Goal: Task Accomplishment & Management: Complete application form

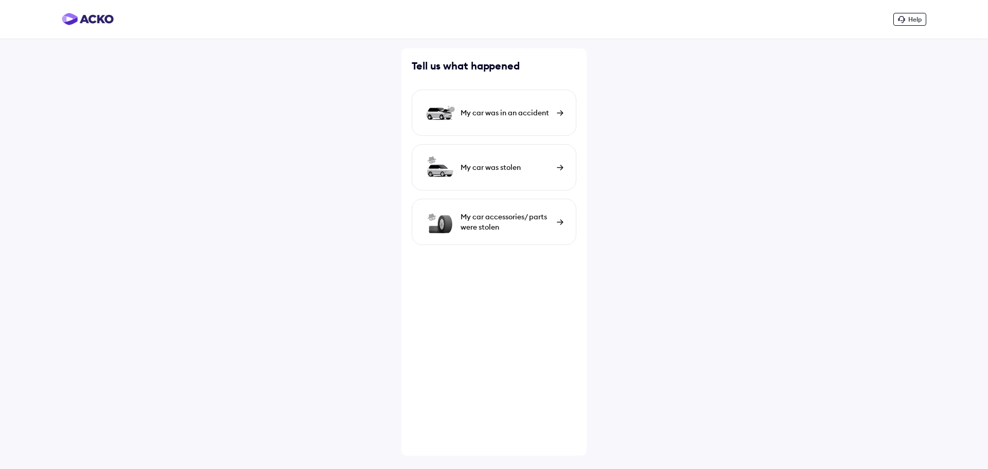
click at [487, 122] on div "My car was in an accident" at bounding box center [494, 113] width 165 height 46
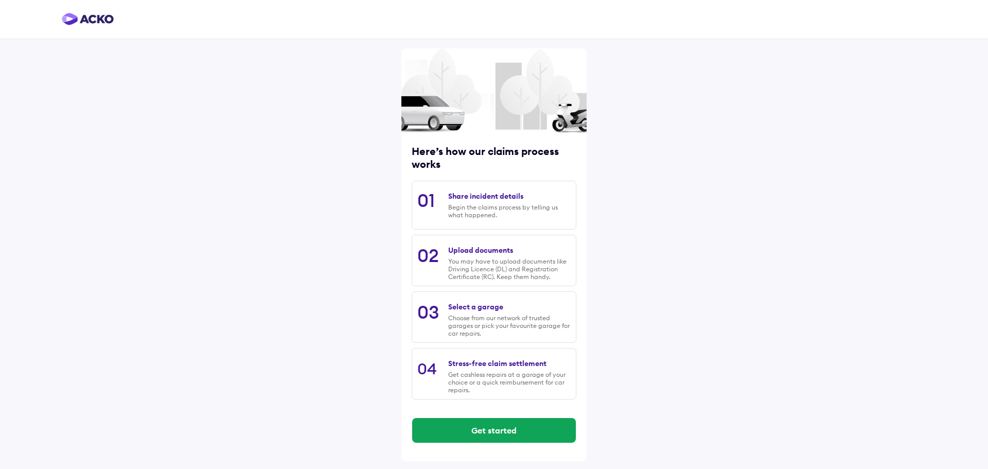
click at [488, 200] on div "Share incident details" at bounding box center [485, 195] width 75 height 9
click at [547, 427] on button "Get started" at bounding box center [494, 430] width 164 height 25
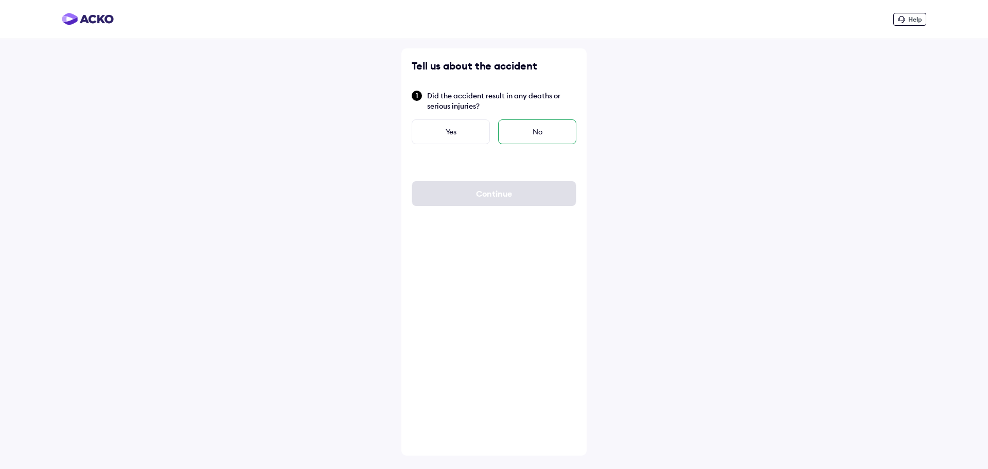
click at [544, 130] on div "No" at bounding box center [537, 131] width 78 height 25
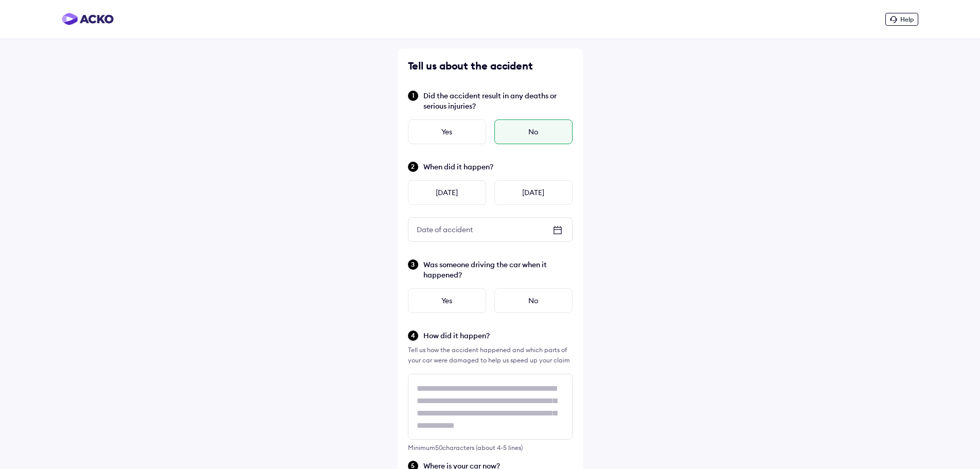
click at [247, 153] on div "Help Tell us about the accident Did the accident result in any deaths or seriou…" at bounding box center [490, 415] width 980 height 831
click at [461, 190] on div "[DATE]" at bounding box center [447, 192] width 78 height 25
click at [467, 305] on div "Yes" at bounding box center [447, 300] width 78 height 25
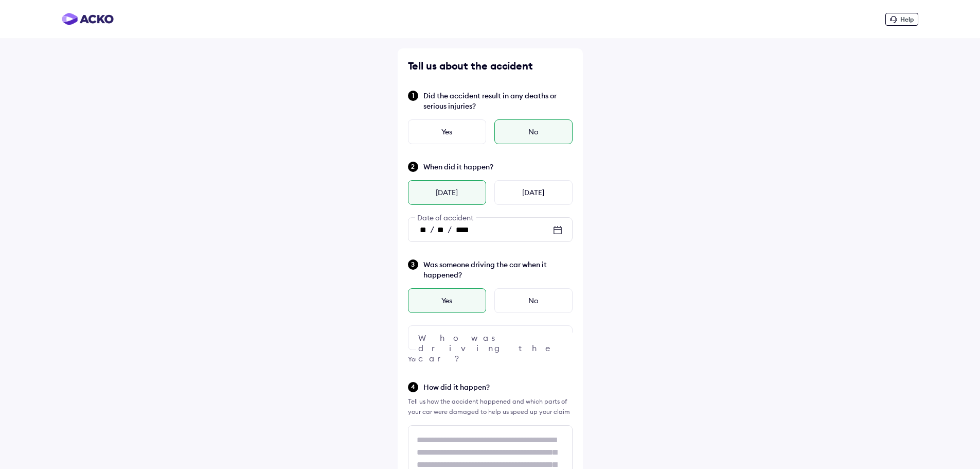
click at [500, 340] on div at bounding box center [490, 337] width 165 height 25
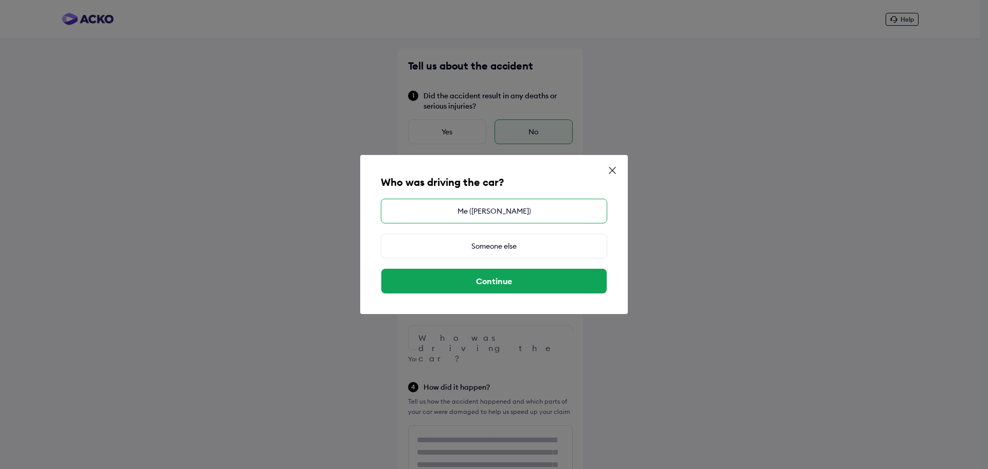
click at [467, 217] on div "Me (Delzon Dsilva)" at bounding box center [494, 211] width 226 height 25
click at [480, 212] on div "Me (Delzon Dsilva)" at bounding box center [494, 211] width 226 height 25
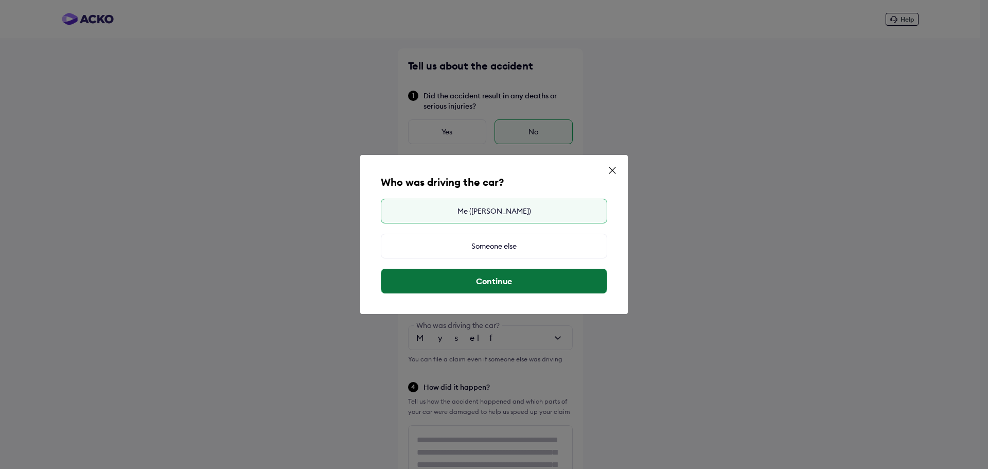
click at [513, 276] on button "Continue" at bounding box center [493, 281] width 225 height 25
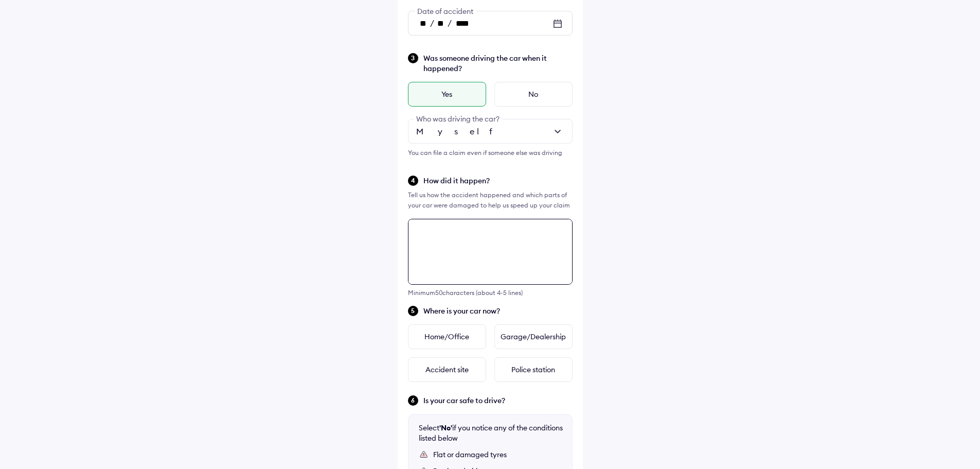
click at [465, 288] on div "Minimum 50 characters (about 4-5 lines)" at bounding box center [490, 258] width 165 height 78
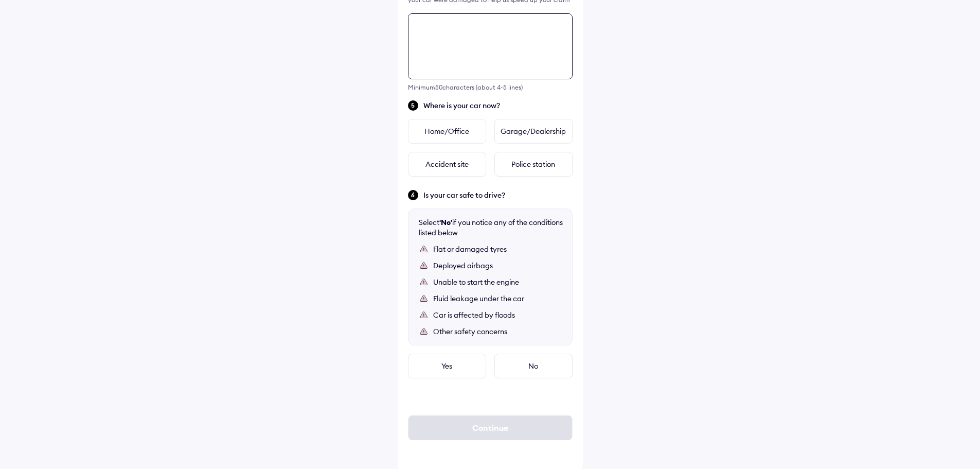
scroll to position [414, 0]
type textarea "*"
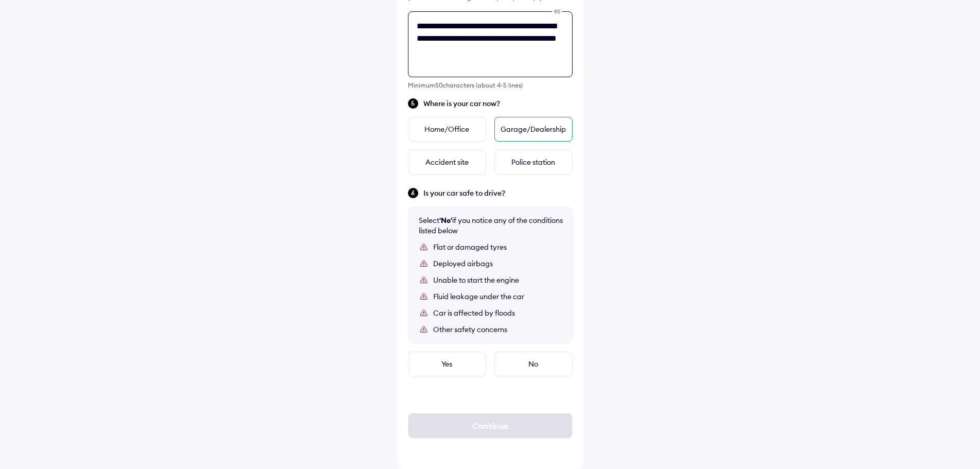
type textarea "**********"
click at [539, 132] on div "Garage/Dealership" at bounding box center [533, 129] width 78 height 25
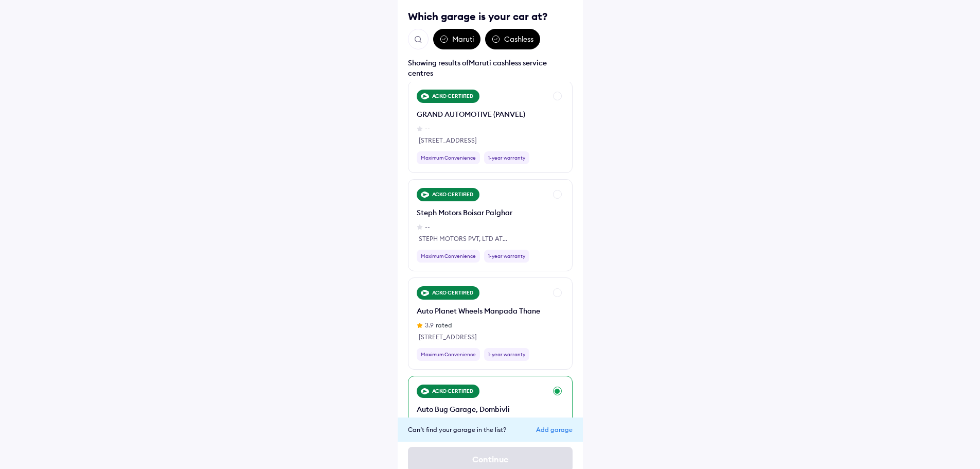
scroll to position [1800, 0]
click at [550, 430] on div "Add garage" at bounding box center [554, 429] width 37 height 8
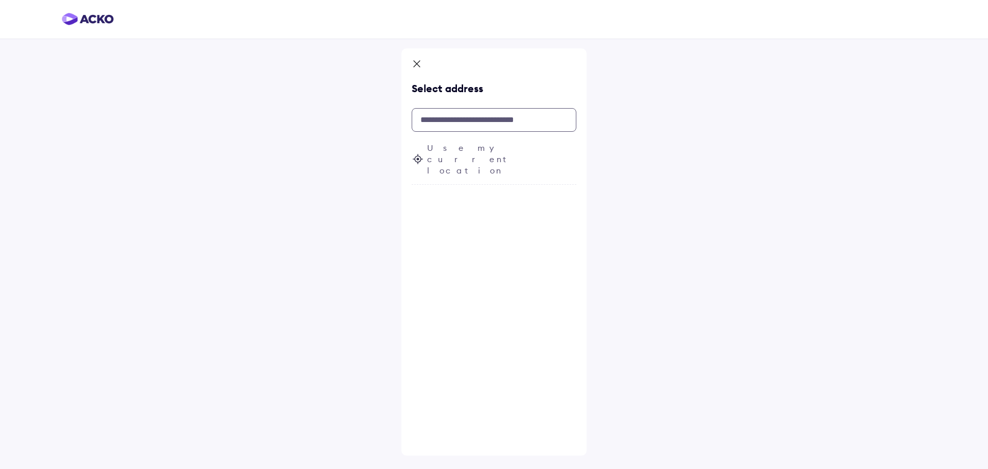
click at [470, 116] on input "text" at bounding box center [494, 120] width 165 height 24
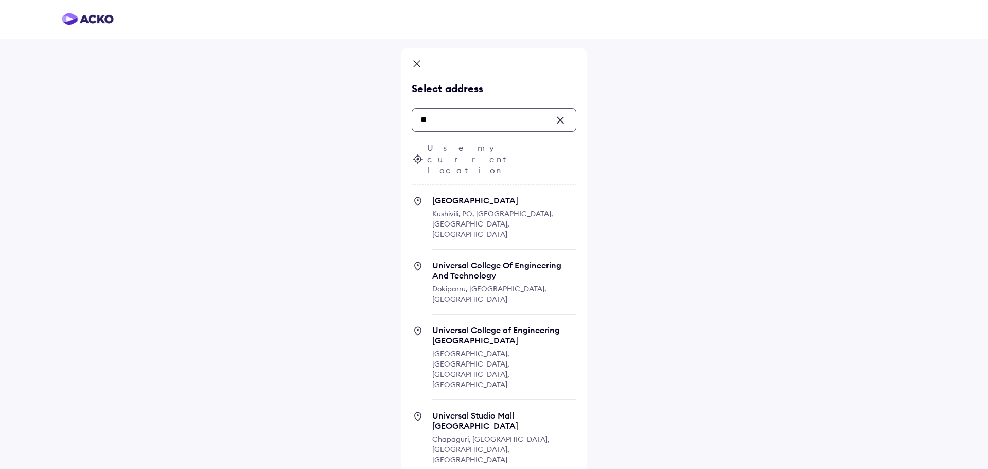
type input "*"
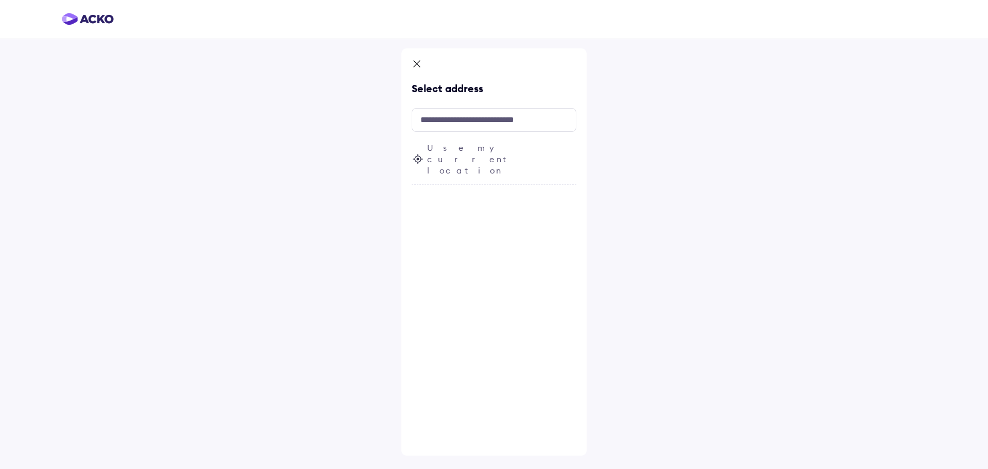
click at [420, 153] on icon at bounding box center [418, 159] width 12 height 12
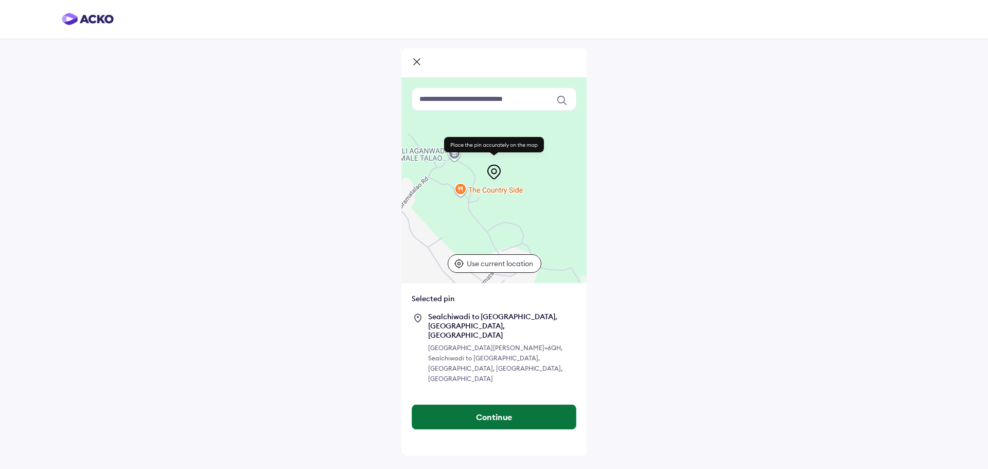
click at [517, 404] on button "Continue" at bounding box center [494, 416] width 164 height 25
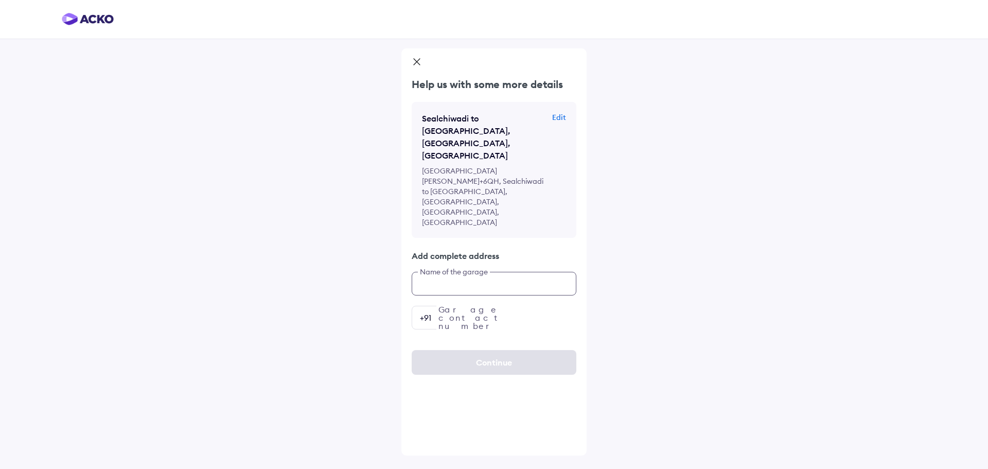
click at [467, 272] on input "text" at bounding box center [494, 284] width 165 height 24
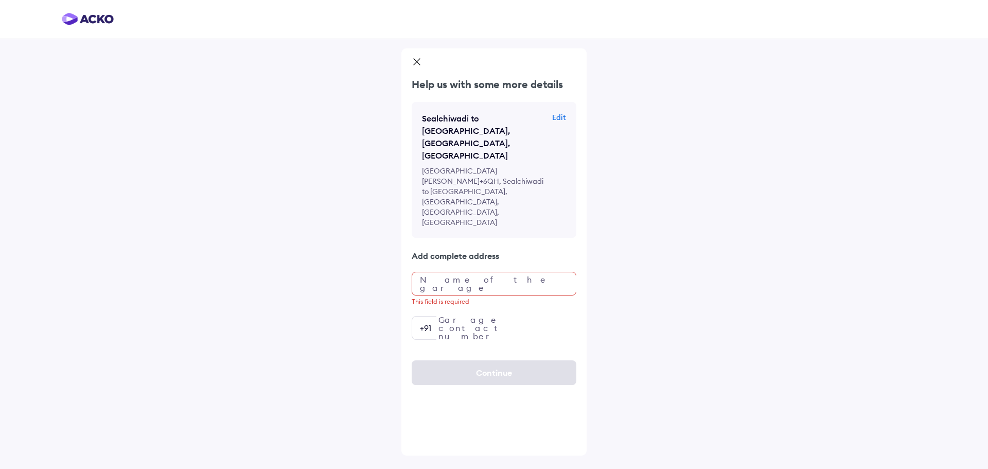
click at [558, 117] on p "Edit" at bounding box center [559, 117] width 14 height 10
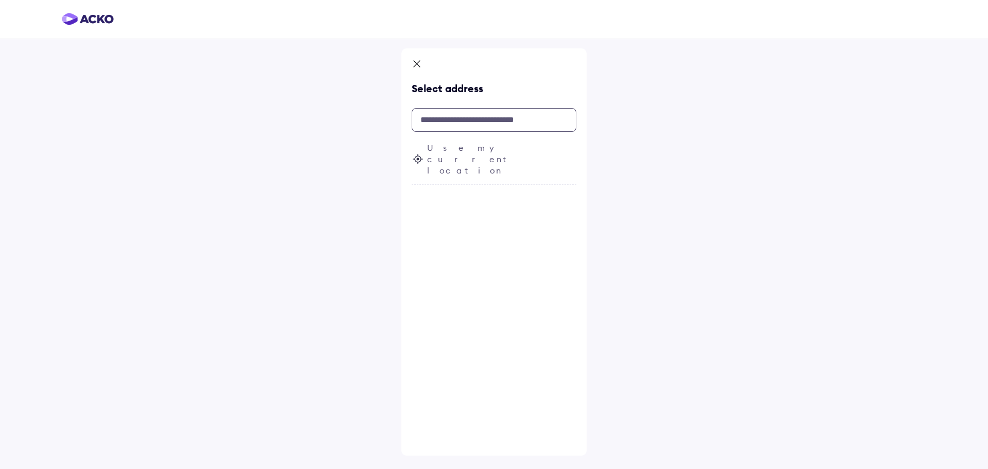
click at [482, 119] on input "text" at bounding box center [494, 120] width 165 height 24
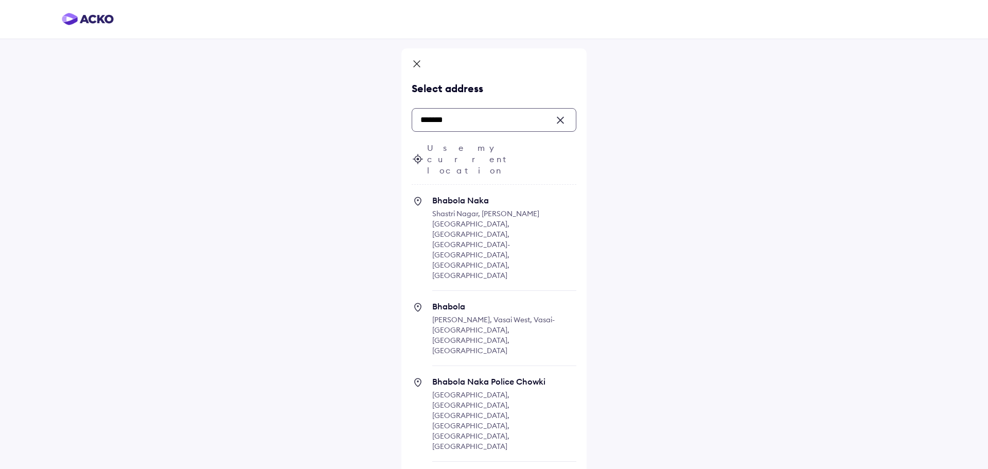
click at [460, 195] on span "Bhabola Naka Shastri Nagar, Suyog Nagar, Vasai West, Vasai-Virar, Maharashtra, …" at bounding box center [504, 243] width 144 height 96
type input "*******"
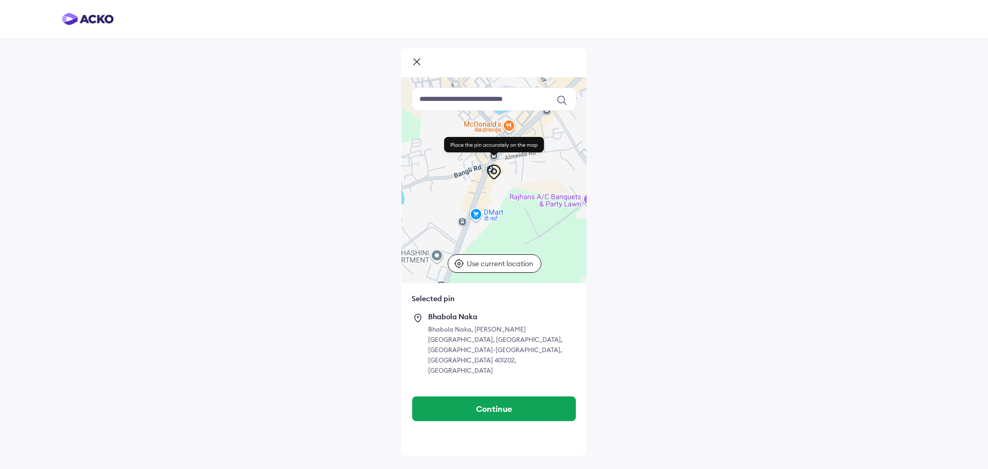
drag, startPoint x: 500, startPoint y: 217, endPoint x: 496, endPoint y: 199, distance: 18.8
click at [496, 199] on div at bounding box center [493, 180] width 185 height 206
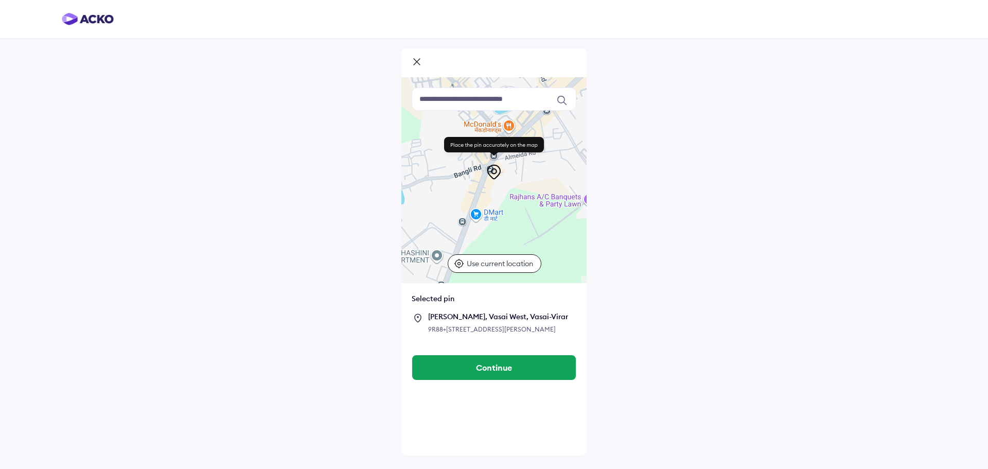
click at [416, 62] on icon at bounding box center [417, 63] width 10 height 12
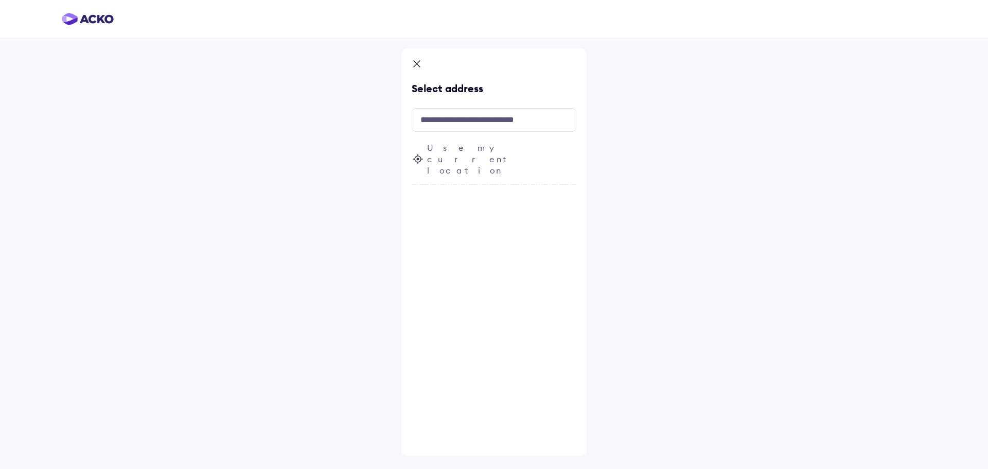
click at [417, 64] on icon at bounding box center [417, 65] width 10 height 12
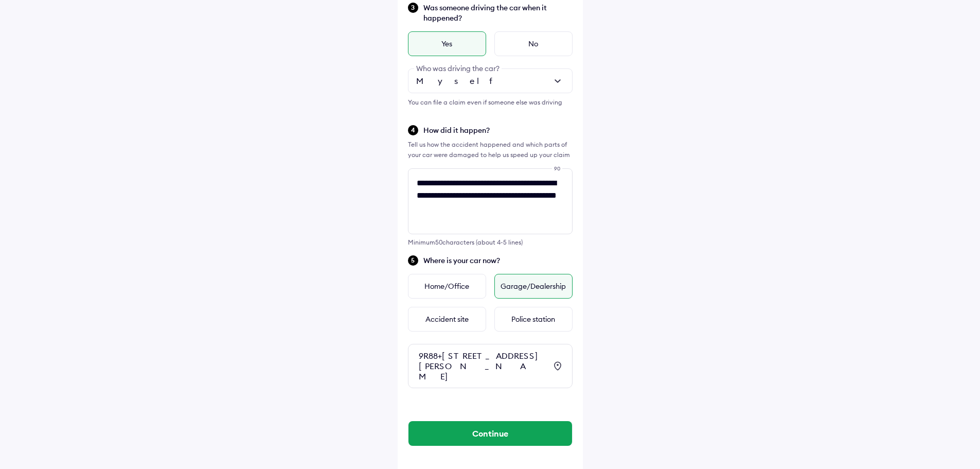
scroll to position [275, 0]
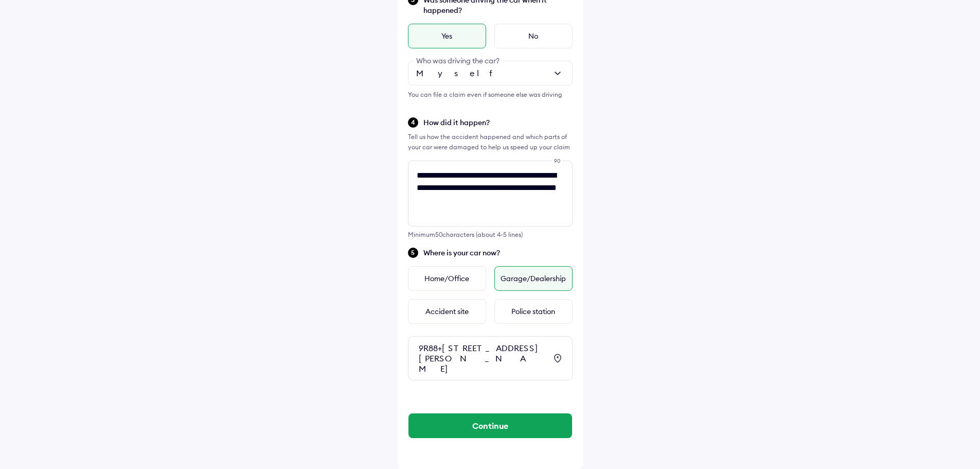
click at [557, 356] on icon at bounding box center [558, 357] width 2 height 2
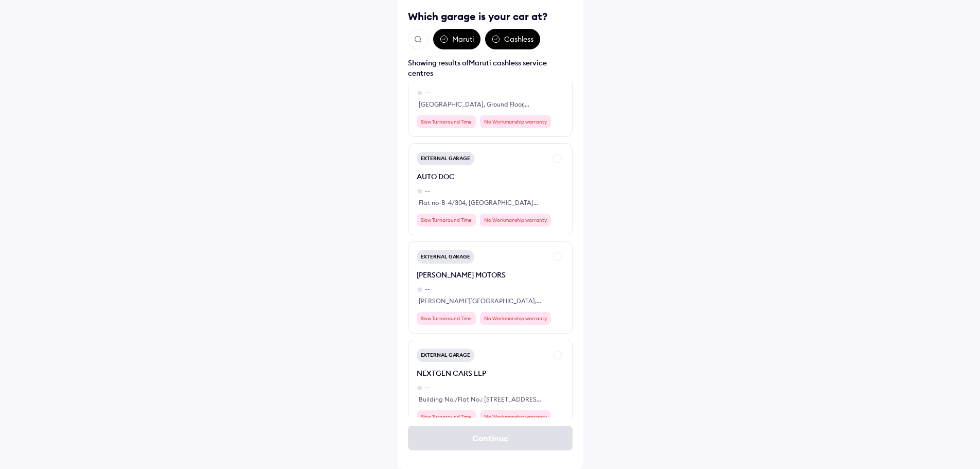
scroll to position [6688, 0]
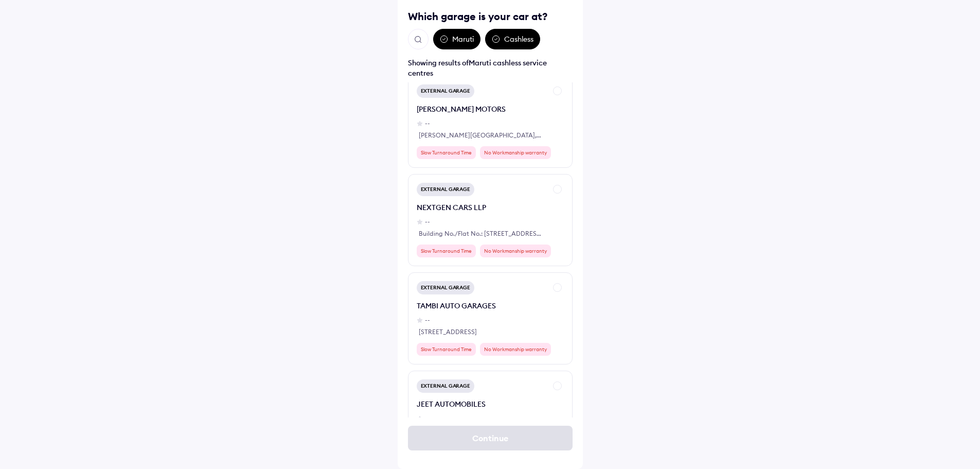
click at [417, 35] on img "Open search" at bounding box center [418, 39] width 9 height 9
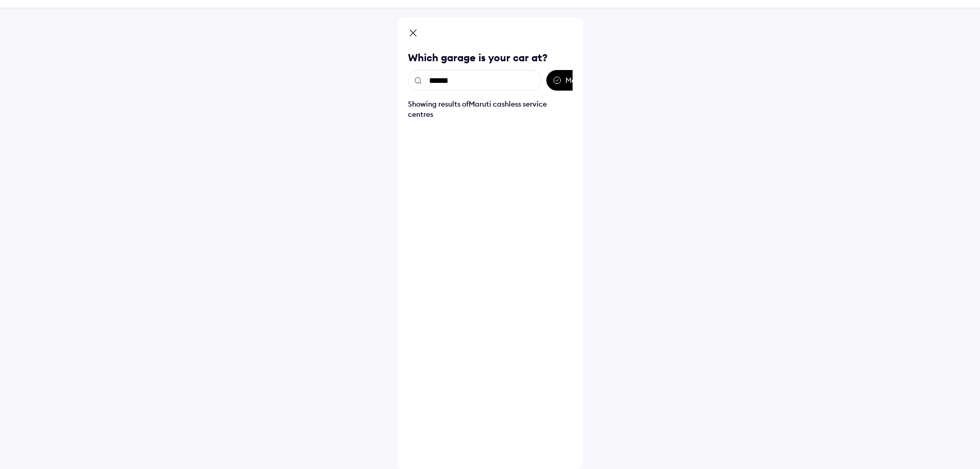
type input "*******"
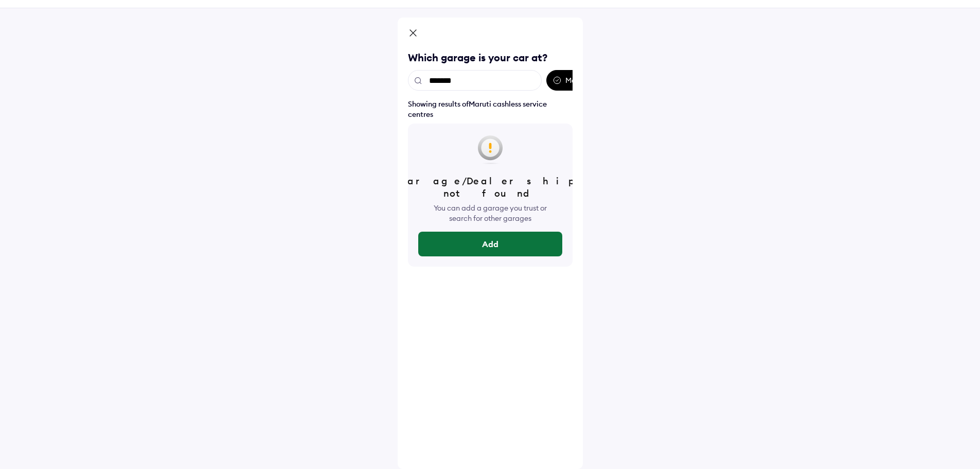
click at [474, 231] on button "Add" at bounding box center [490, 243] width 144 height 25
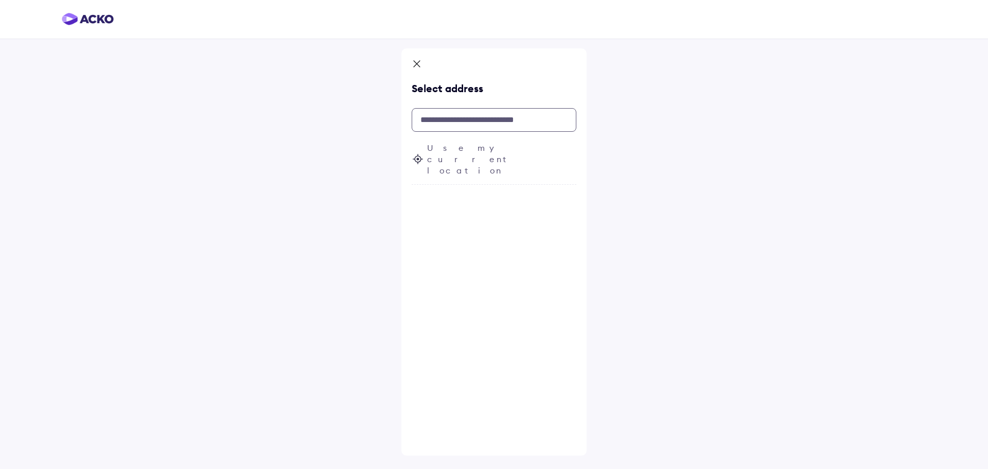
click at [469, 115] on input "text" at bounding box center [494, 120] width 165 height 24
click at [449, 144] on span "Use my current location" at bounding box center [501, 159] width 149 height 34
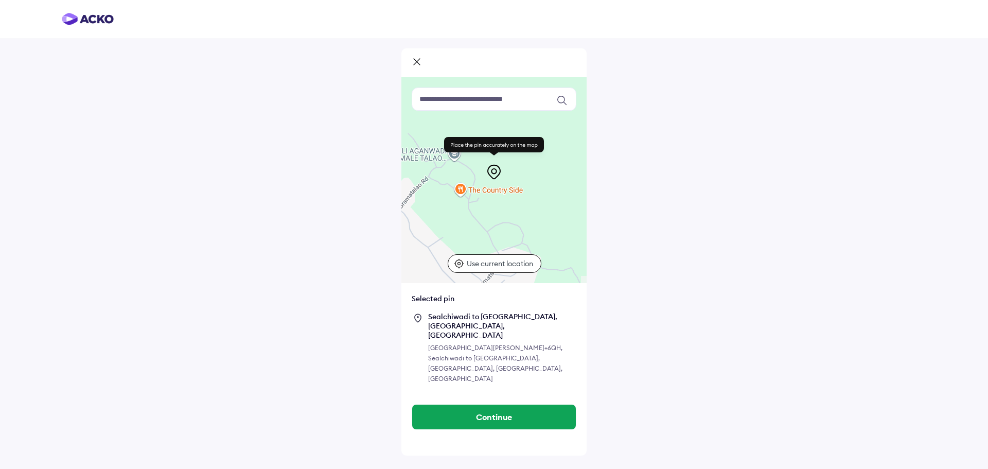
click at [478, 99] on input at bounding box center [494, 98] width 165 height 23
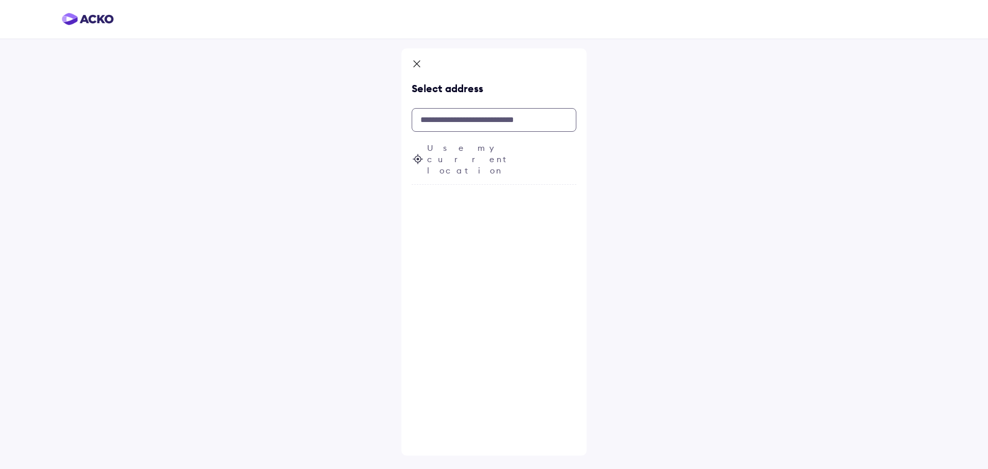
click at [472, 118] on input "text" at bounding box center [494, 120] width 165 height 24
paste input "**********"
type input "**********"
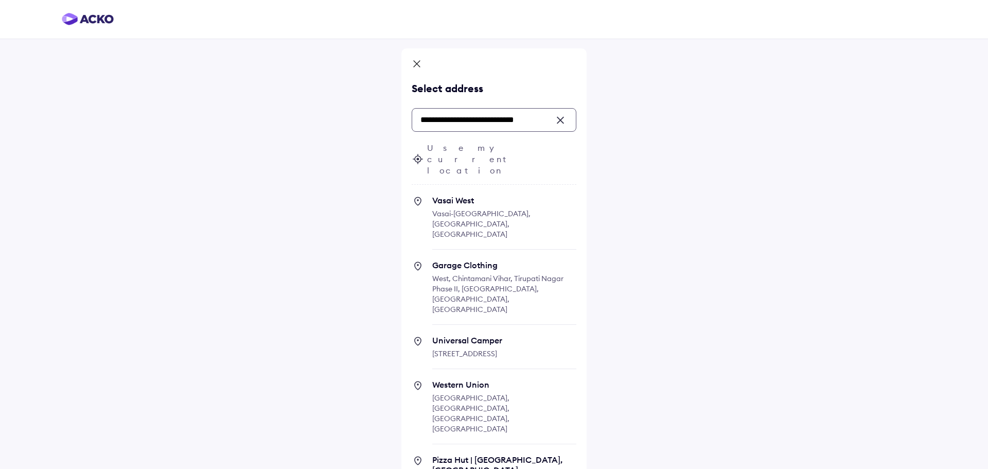
drag, startPoint x: 543, startPoint y: 120, endPoint x: 370, endPoint y: 122, distance: 173.4
click at [370, 122] on div "**********" at bounding box center [494, 280] width 988 height 560
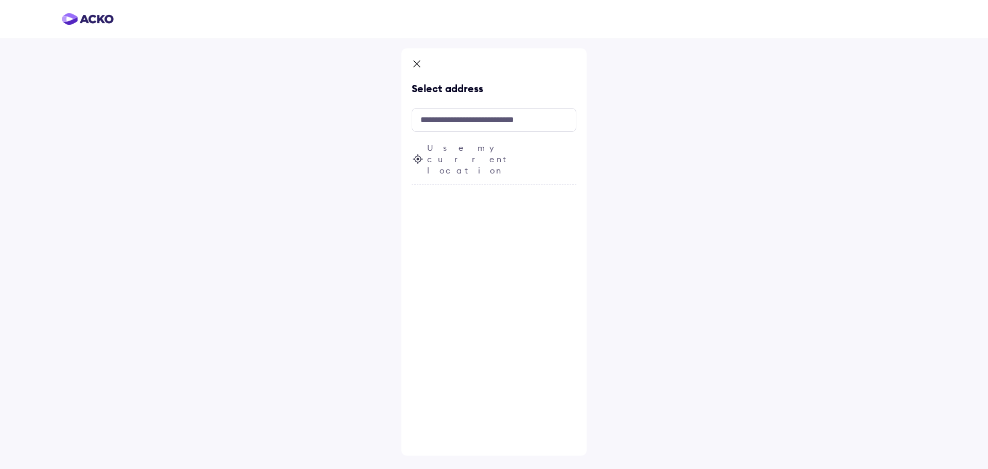
click at [485, 151] on span "Use my current location" at bounding box center [501, 159] width 149 height 34
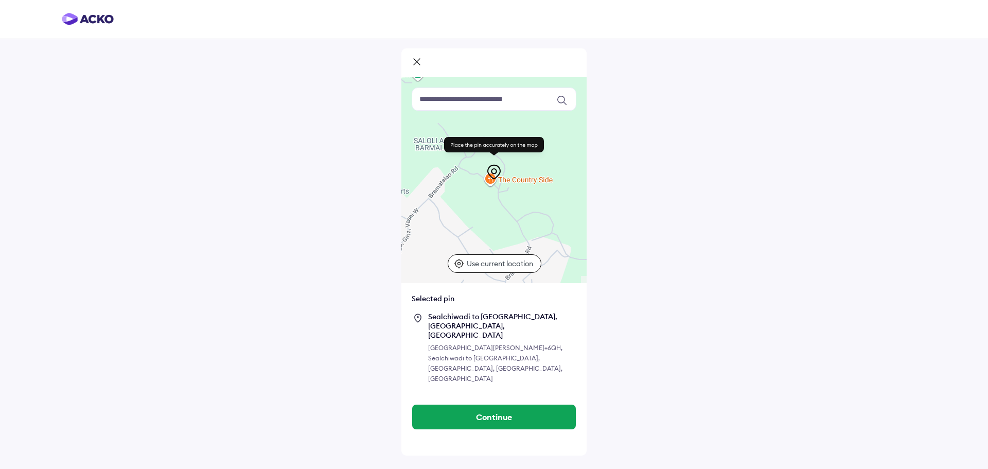
drag, startPoint x: 491, startPoint y: 213, endPoint x: 523, endPoint y: 202, distance: 33.8
click at [523, 202] on div at bounding box center [493, 180] width 185 height 206
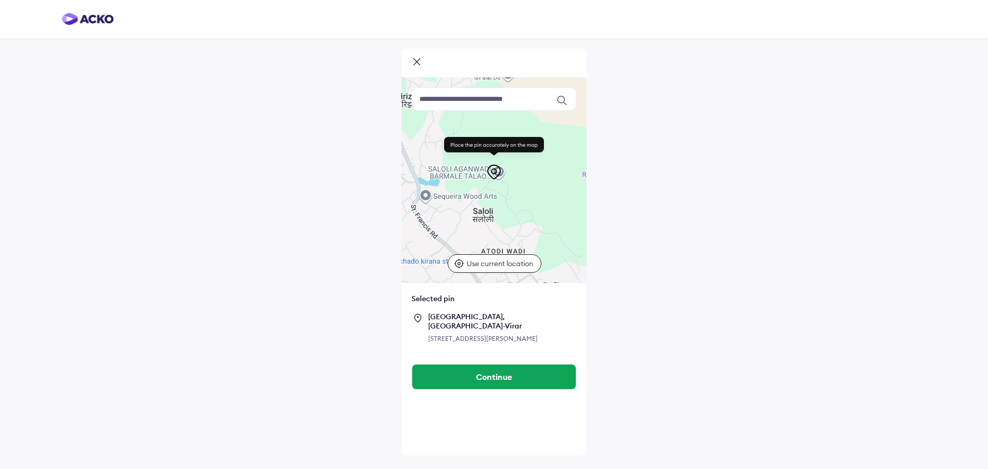
click at [485, 96] on input at bounding box center [494, 98] width 165 height 23
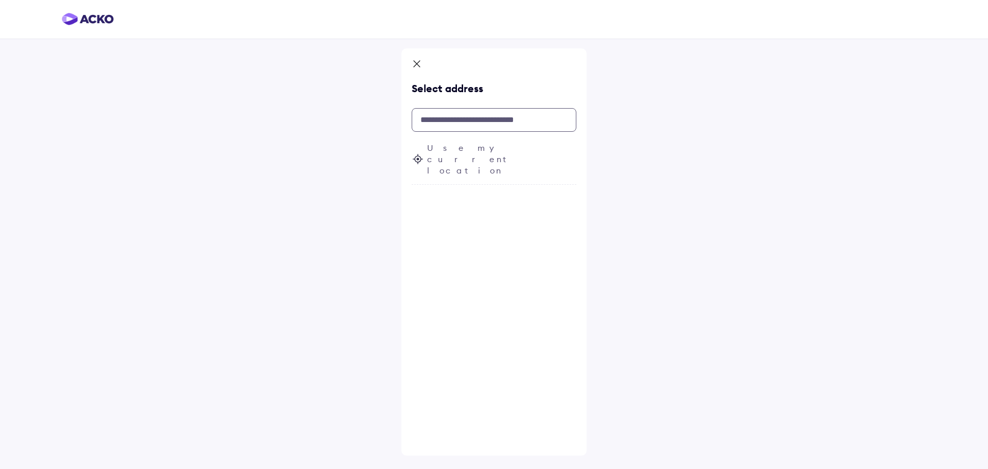
click at [474, 123] on input "text" at bounding box center [494, 120] width 165 height 24
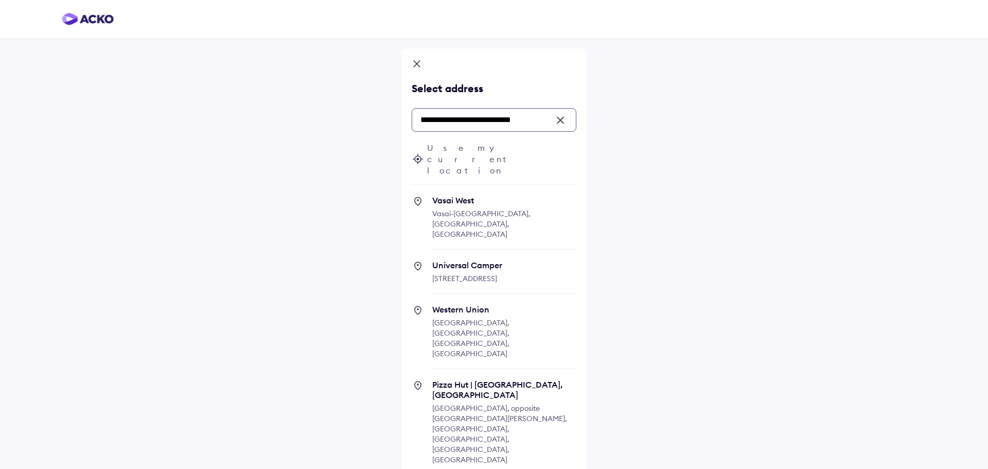
paste input "**********"
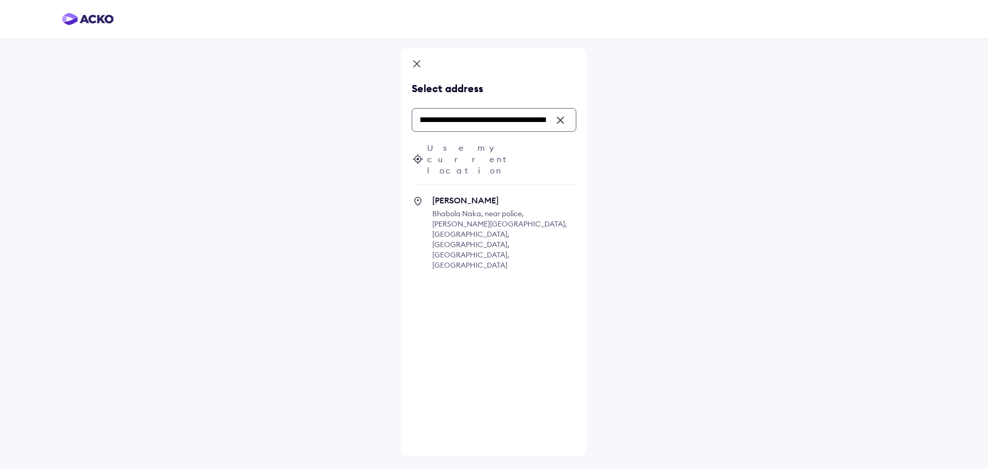
click at [461, 119] on input "**********" at bounding box center [494, 120] width 165 height 24
click at [482, 209] on span "Bhabola Naka, near police, Suyog Nagar, Vasai West, Vasai-Virar, Maharashtra, I…" at bounding box center [499, 239] width 135 height 61
type input "**********"
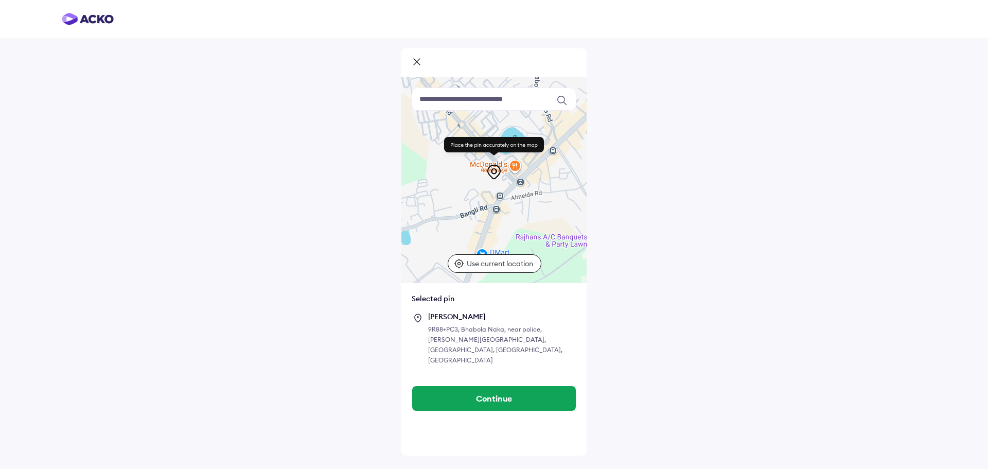
drag, startPoint x: 489, startPoint y: 217, endPoint x: 504, endPoint y: 233, distance: 21.5
click at [504, 233] on div at bounding box center [493, 180] width 185 height 206
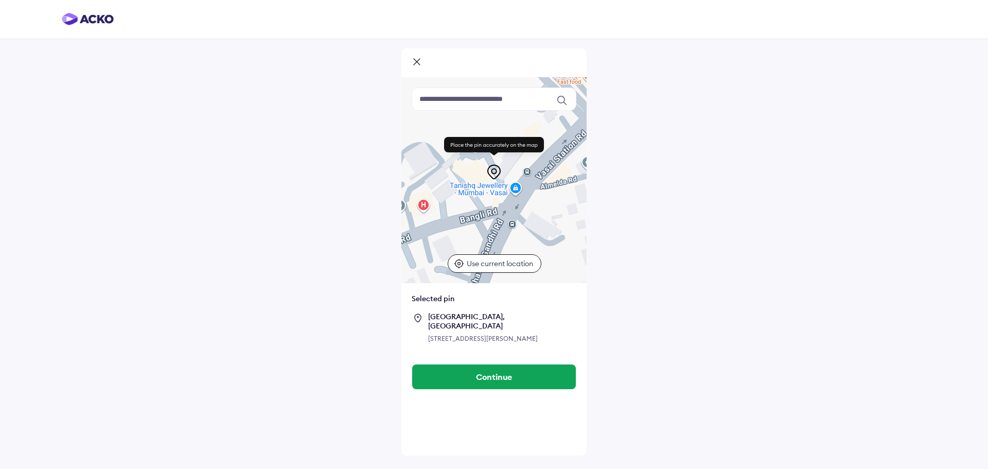
drag, startPoint x: 512, startPoint y: 203, endPoint x: 536, endPoint y: 228, distance: 35.0
click at [536, 228] on div at bounding box center [493, 180] width 185 height 206
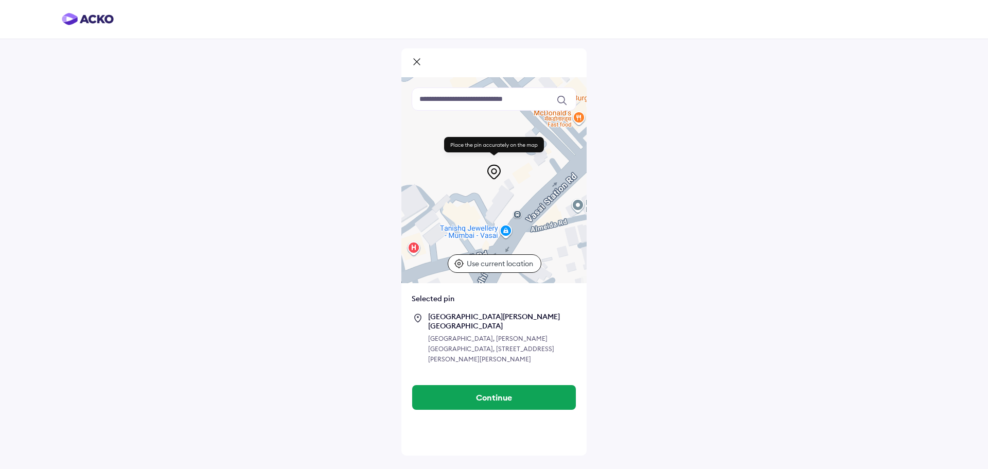
drag, startPoint x: 544, startPoint y: 204, endPoint x: 534, endPoint y: 248, distance: 45.3
click at [534, 248] on div at bounding box center [493, 180] width 185 height 206
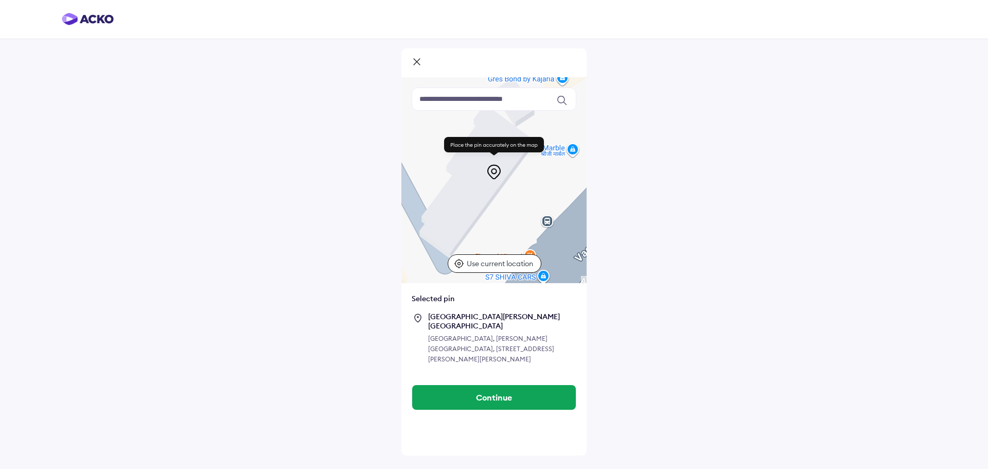
drag, startPoint x: 529, startPoint y: 238, endPoint x: 492, endPoint y: 185, distance: 63.9
click at [492, 185] on div at bounding box center [493, 180] width 185 height 206
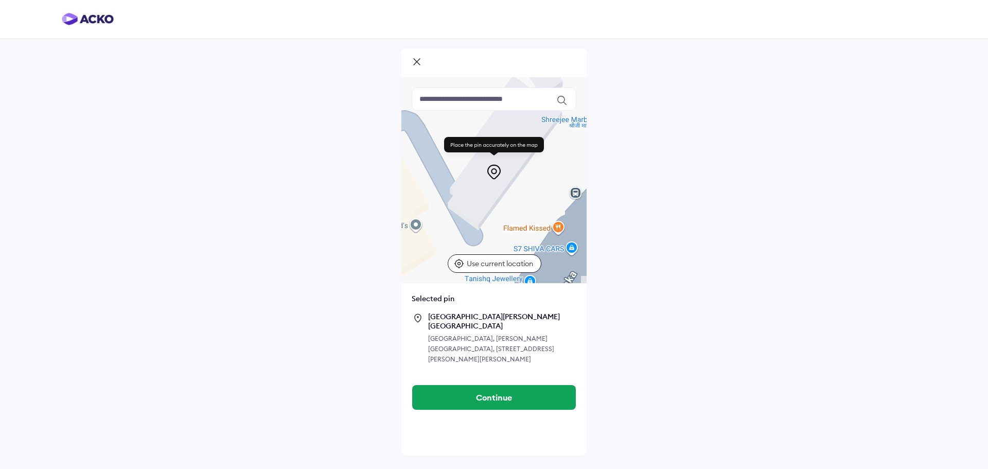
drag, startPoint x: 513, startPoint y: 221, endPoint x: 542, endPoint y: 187, distance: 43.8
click at [542, 187] on div at bounding box center [493, 180] width 185 height 206
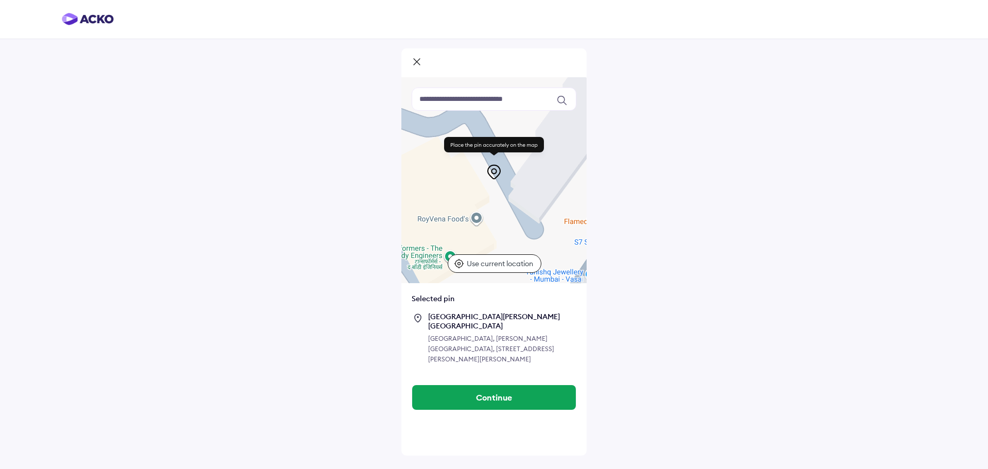
drag, startPoint x: 496, startPoint y: 228, endPoint x: 555, endPoint y: 217, distance: 59.7
click at [556, 218] on div at bounding box center [493, 180] width 185 height 206
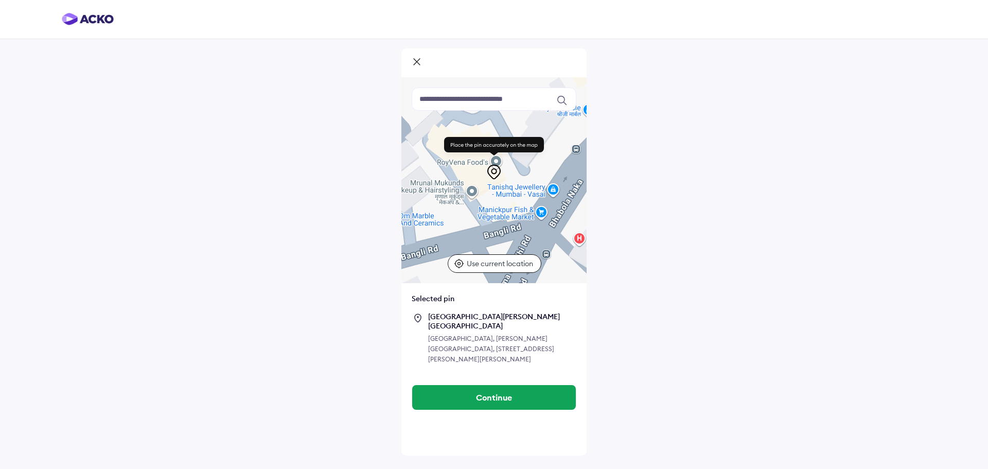
drag, startPoint x: 457, startPoint y: 239, endPoint x: 470, endPoint y: 205, distance: 36.3
click at [470, 205] on div at bounding box center [493, 180] width 185 height 206
click at [465, 105] on input at bounding box center [494, 98] width 165 height 23
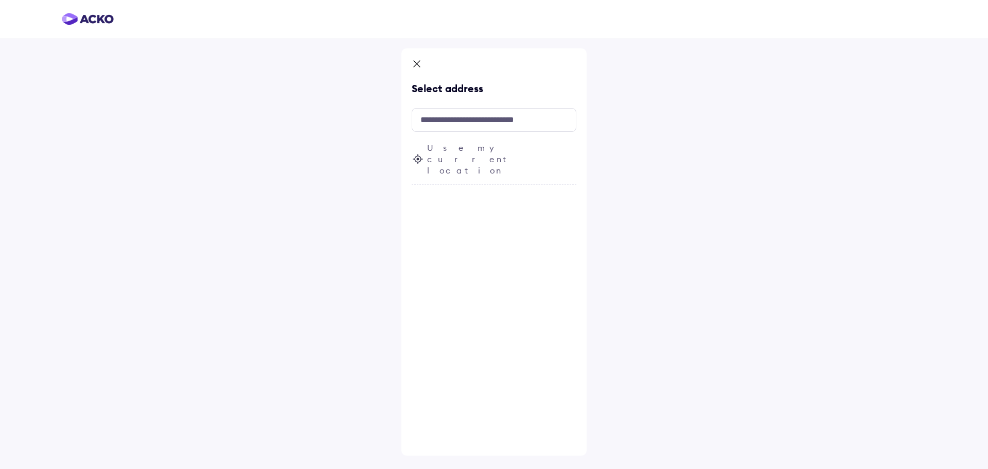
click at [443, 148] on span "Use my current location" at bounding box center [501, 159] width 149 height 34
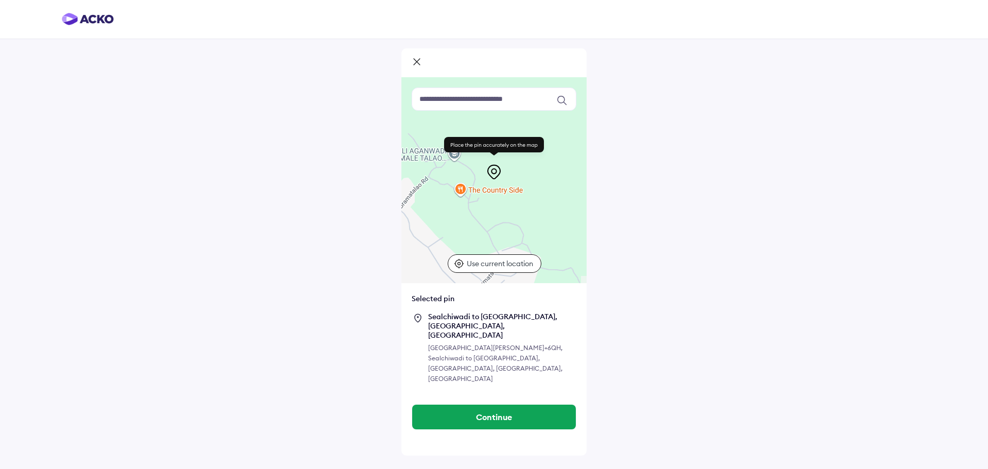
click at [438, 97] on input at bounding box center [494, 98] width 165 height 23
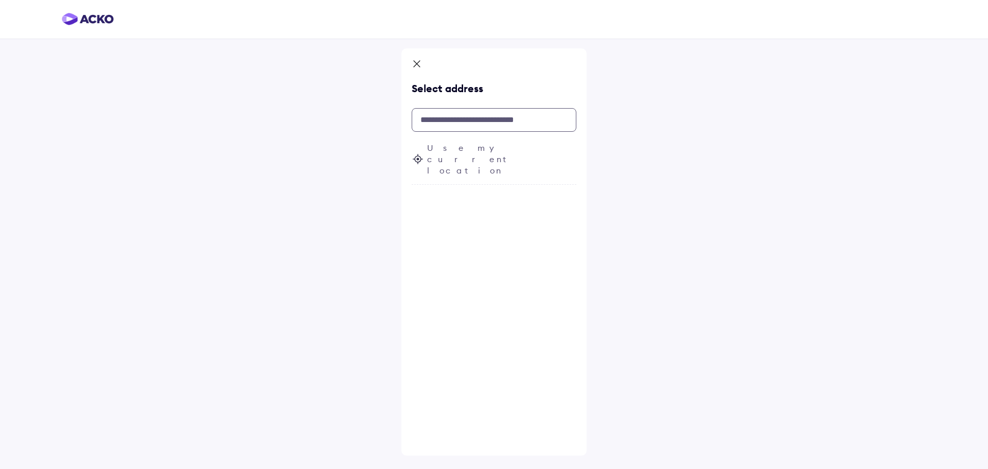
click at [433, 119] on input "text" at bounding box center [494, 120] width 165 height 24
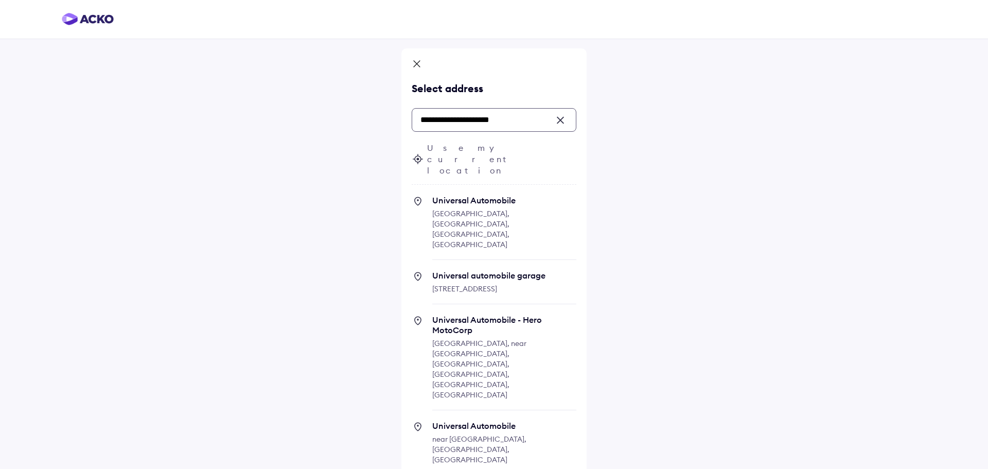
paste input "**********"
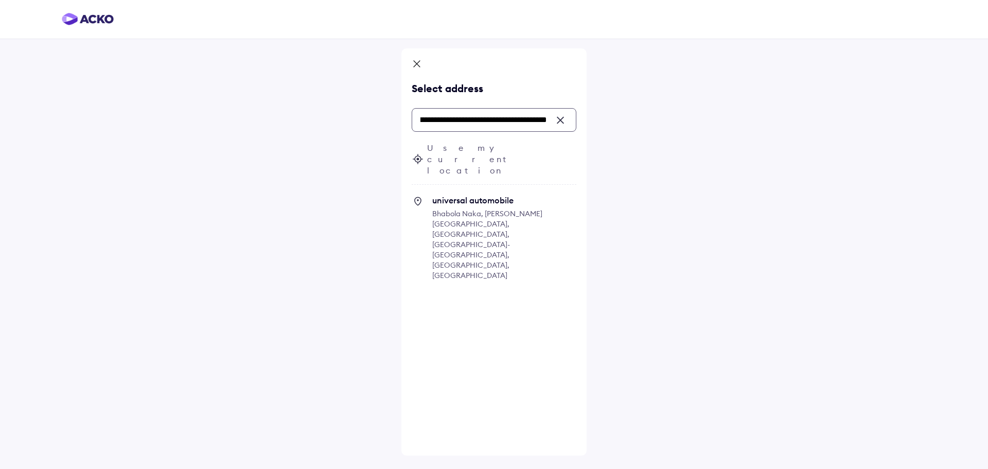
type input "**********"
click at [510, 209] on span "Bhabola Naka, Suyog Nagar, Vasai West, Vasai-Virar, Maharashtra, India" at bounding box center [487, 244] width 110 height 71
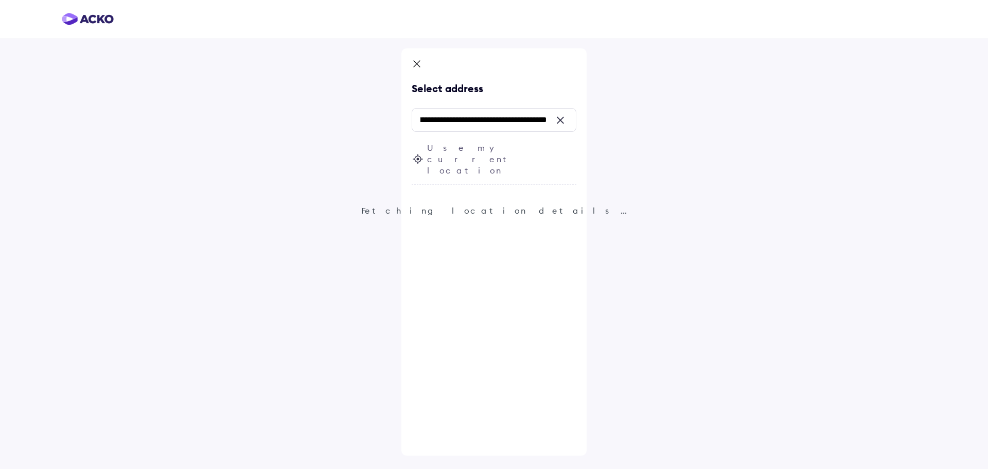
scroll to position [0, 0]
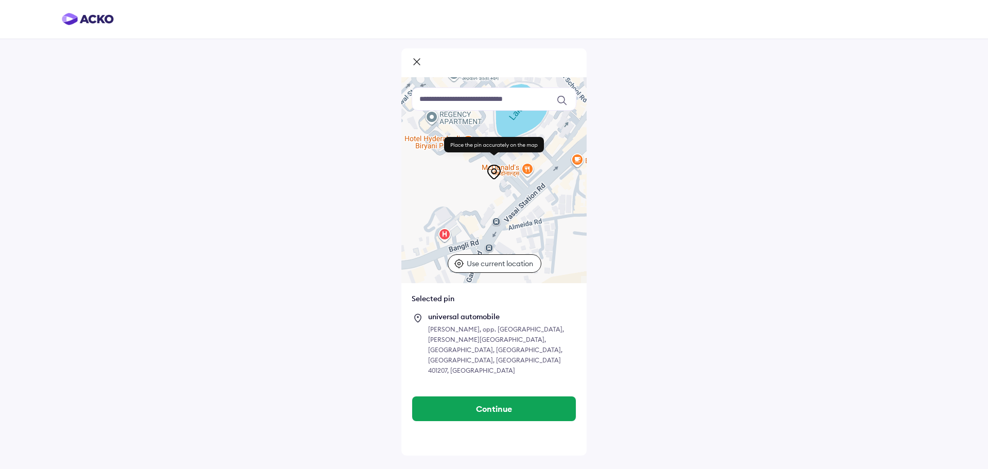
drag, startPoint x: 511, startPoint y: 194, endPoint x: 520, endPoint y: 268, distance: 73.6
click at [520, 268] on div "Keyboard shortcuts Map Data Map data ©2025 Map data ©2025 50 m Click to toggle …" at bounding box center [493, 180] width 185 height 206
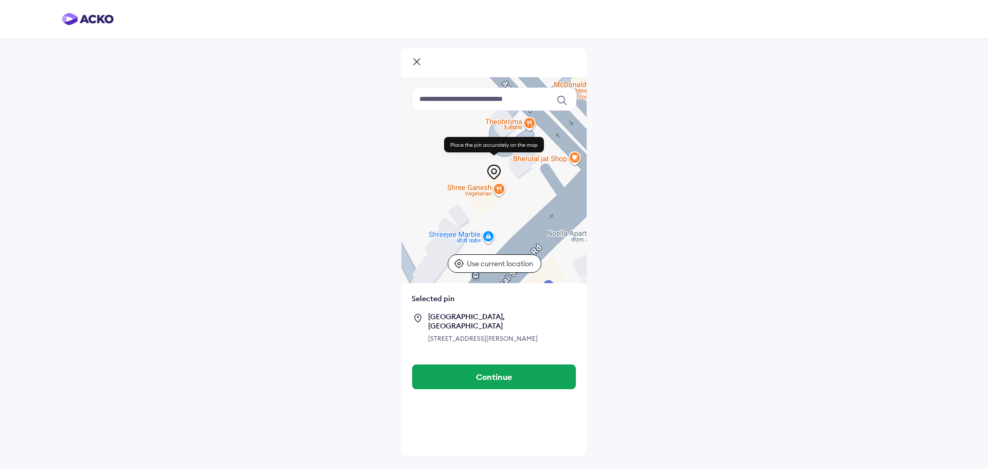
drag, startPoint x: 525, startPoint y: 194, endPoint x: 515, endPoint y: 235, distance: 42.4
click at [515, 235] on div at bounding box center [493, 180] width 185 height 206
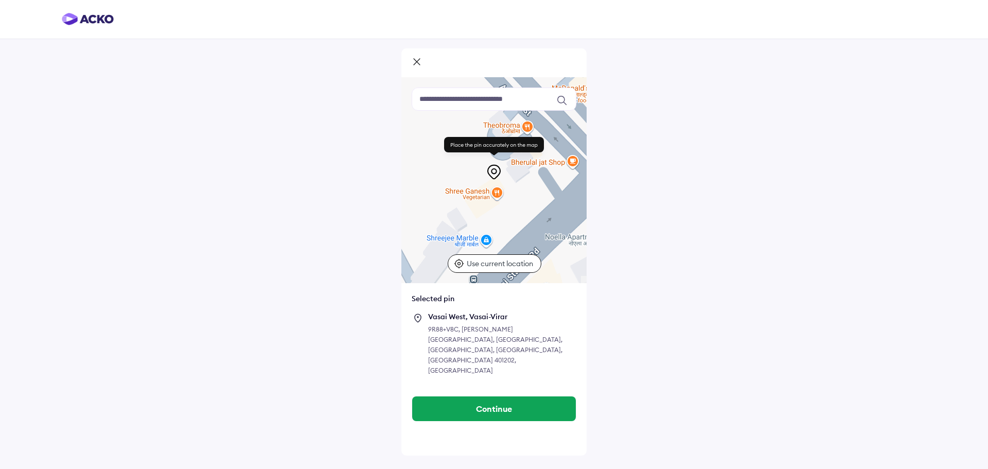
drag, startPoint x: 520, startPoint y: 210, endPoint x: 520, endPoint y: 217, distance: 6.7
click at [520, 217] on div at bounding box center [493, 180] width 185 height 206
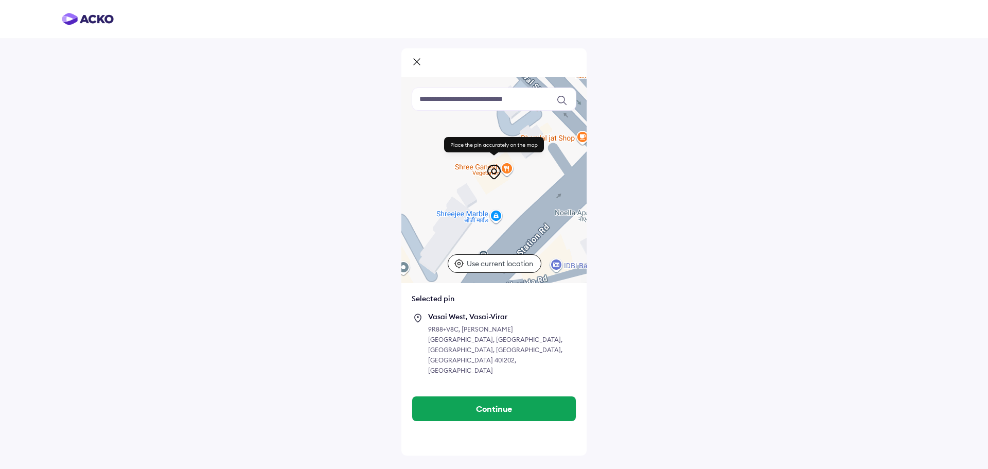
drag, startPoint x: 510, startPoint y: 211, endPoint x: 521, endPoint y: 187, distance: 27.0
click at [521, 187] on div at bounding box center [493, 180] width 185 height 206
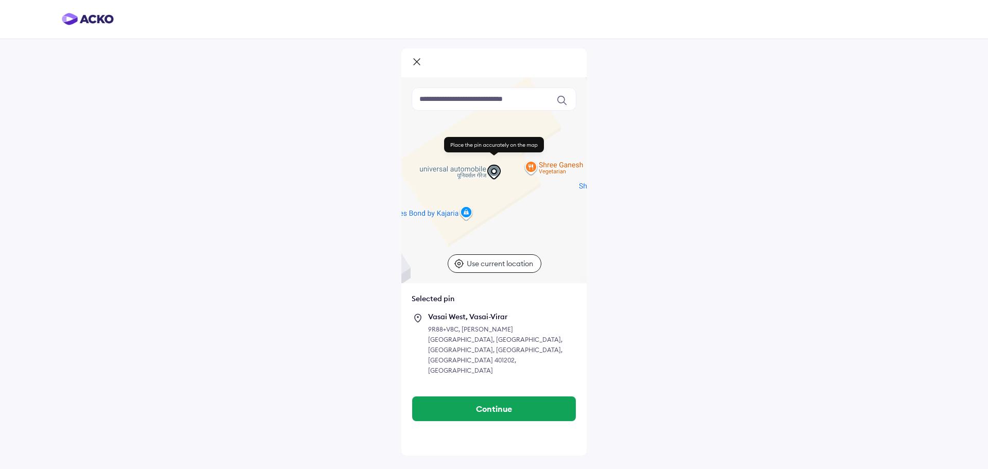
drag, startPoint x: 521, startPoint y: 187, endPoint x: 586, endPoint y: 218, distance: 72.7
click at [586, 218] on div "Keyboard shortcuts Map Data Map data ©2025 Map data ©2025 5 m Click to toggle b…" at bounding box center [494, 234] width 988 height 469
click at [520, 396] on button "Continue" at bounding box center [494, 408] width 164 height 25
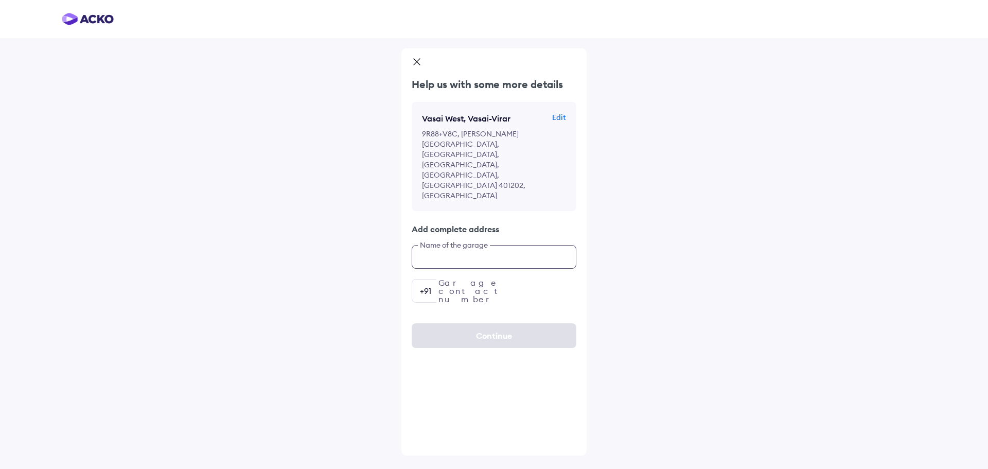
click at [469, 245] on input "text" at bounding box center [494, 257] width 165 height 24
type input "**********"
click at [462, 279] on input "number" at bounding box center [494, 291] width 165 height 24
paste input "number"
click at [632, 197] on div "**********" at bounding box center [494, 234] width 988 height 469
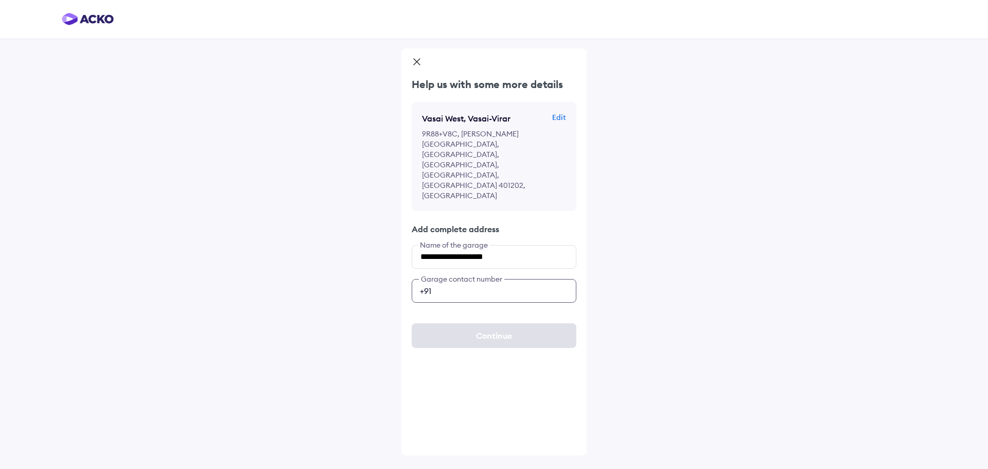
click at [483, 279] on input "number" at bounding box center [494, 291] width 165 height 24
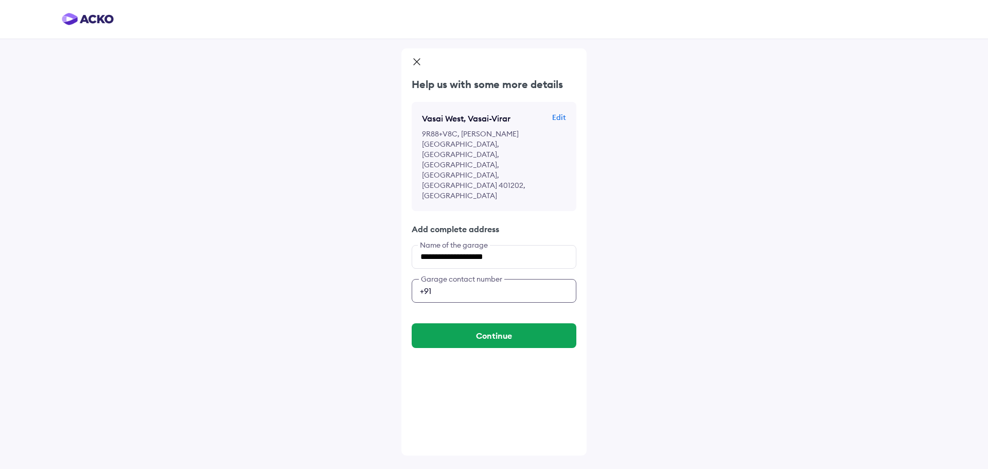
type input "**********"
click at [662, 235] on div "**********" at bounding box center [494, 234] width 988 height 469
click at [477, 145] on p "9R88+V8C, Kaul Heritage City, Vasai West, Vasai-Virar, Sandor, Maharashtra 4012…" at bounding box center [486, 165] width 129 height 72
click at [558, 117] on p "Edit" at bounding box center [559, 117] width 14 height 10
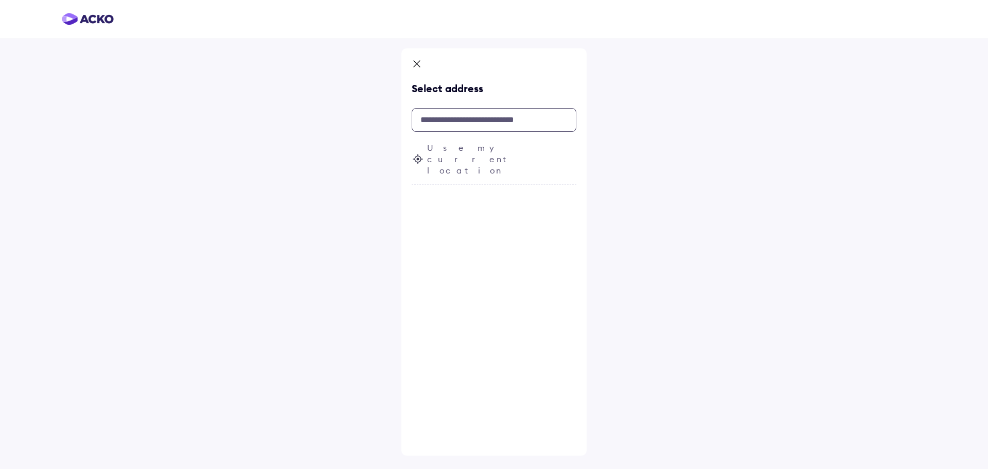
click at [484, 123] on input "text" at bounding box center [494, 120] width 165 height 24
click at [483, 125] on input "text" at bounding box center [494, 120] width 165 height 24
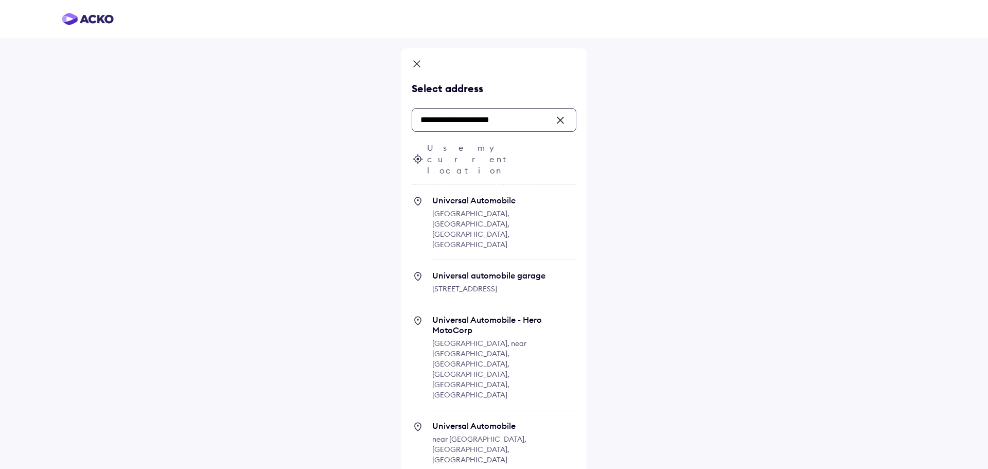
paste input "**********"
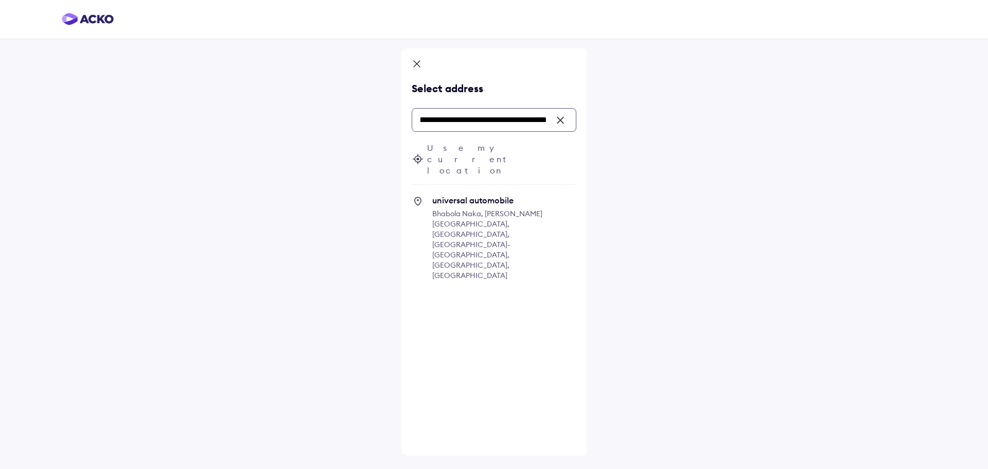
click at [494, 195] on span "universal automobile Bhabola Naka, Suyog Nagar, Vasai West, Vasai-Virar, Mahara…" at bounding box center [504, 242] width 144 height 95
type input "**********"
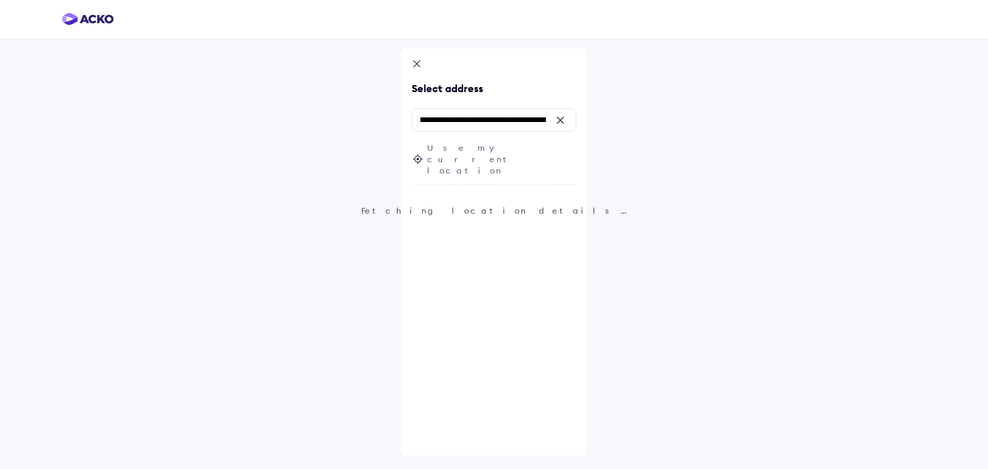
scroll to position [0, 0]
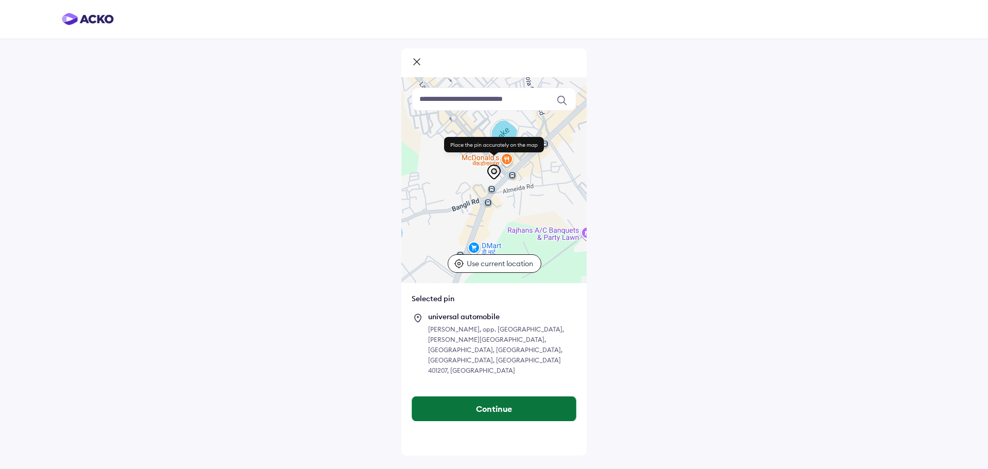
click at [514, 396] on button "Continue" at bounding box center [494, 408] width 164 height 25
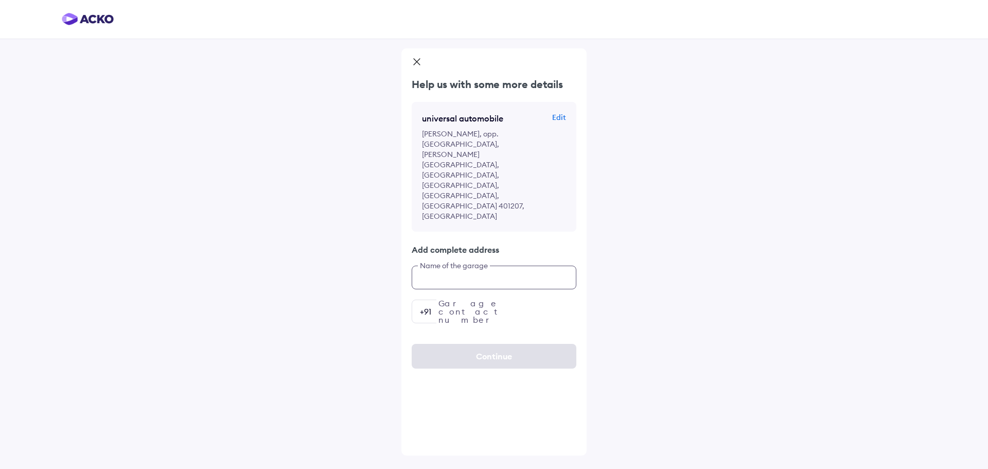
click at [497, 265] on input "text" at bounding box center [494, 277] width 165 height 24
type input "**********"
click at [505, 299] on input "number" at bounding box center [494, 311] width 165 height 24
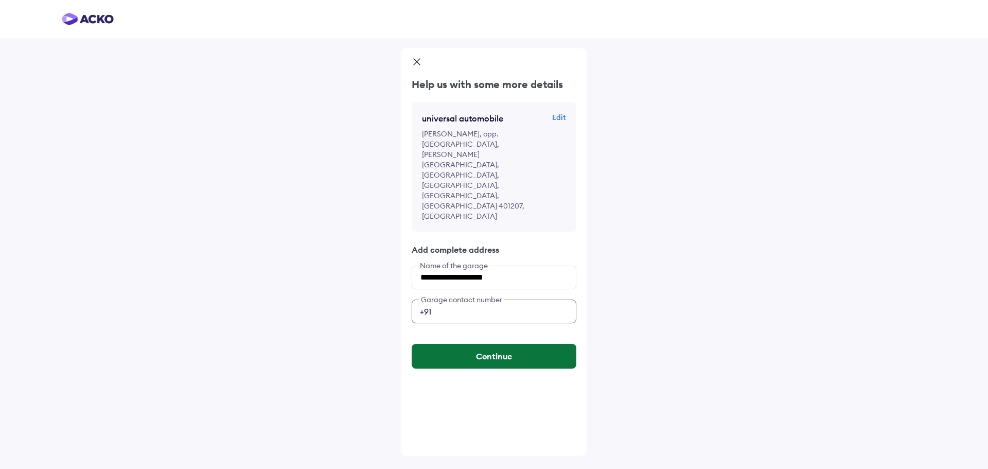
type input "**********"
click at [534, 344] on button "Continue" at bounding box center [494, 356] width 165 height 25
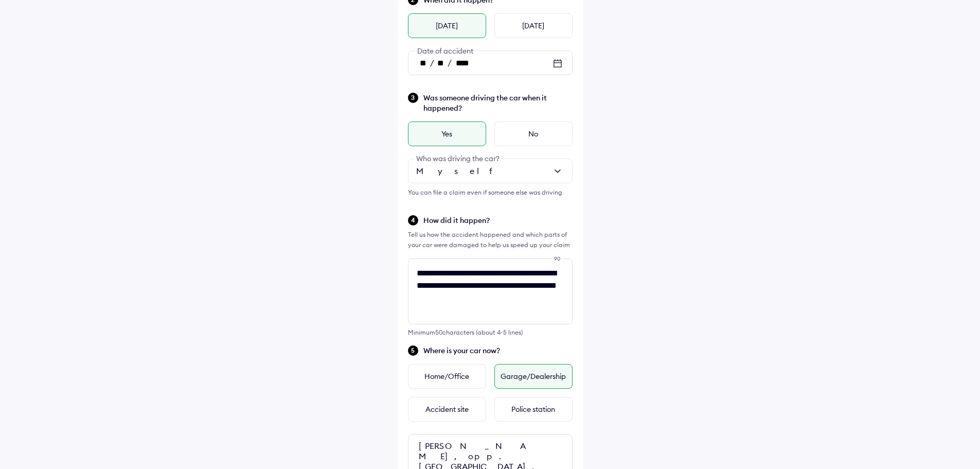
scroll to position [275, 0]
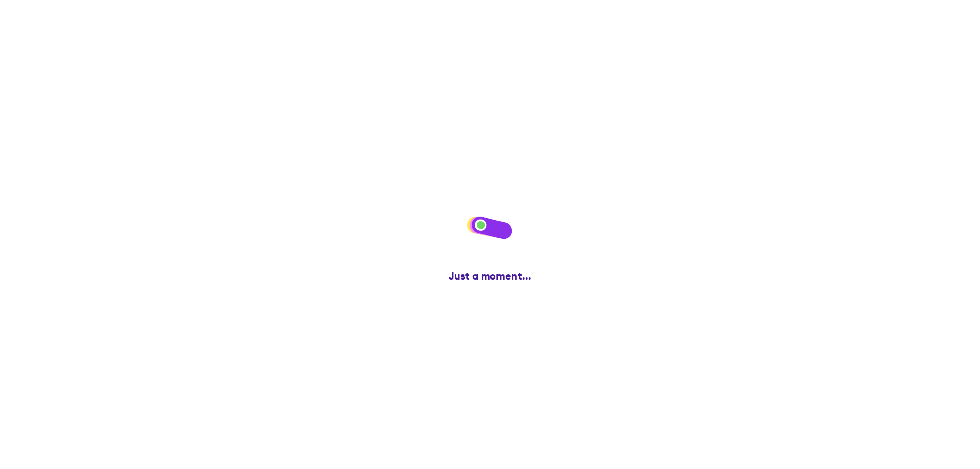
scroll to position [0, 0]
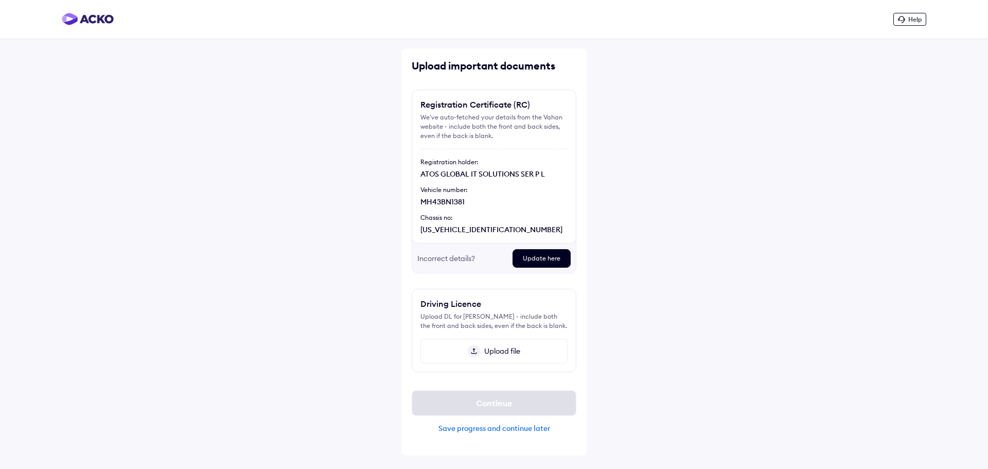
click at [509, 351] on span "Upload file" at bounding box center [500, 350] width 40 height 9
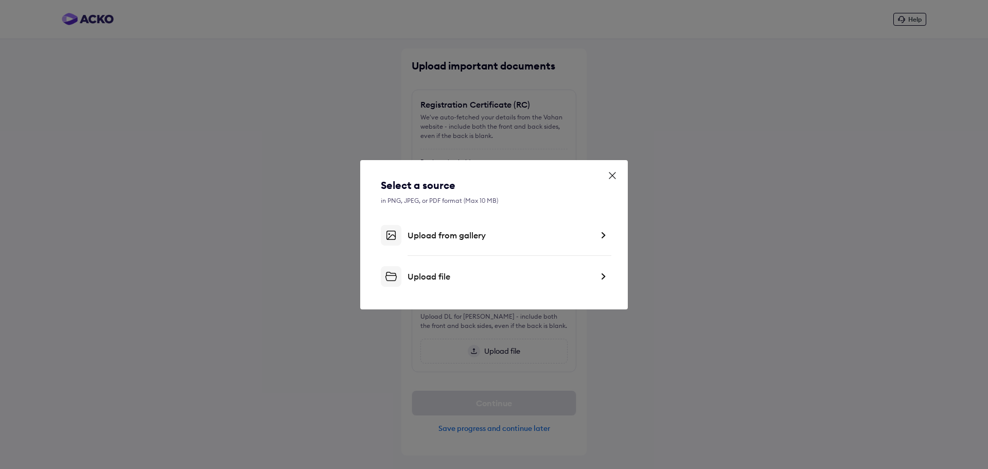
click at [477, 271] on div "Upload file" at bounding box center [499, 276] width 185 height 10
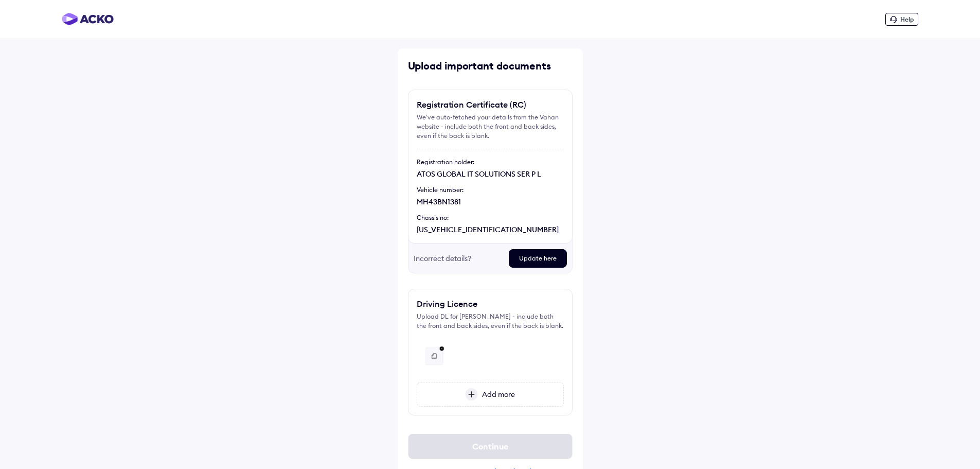
scroll to position [26, 0]
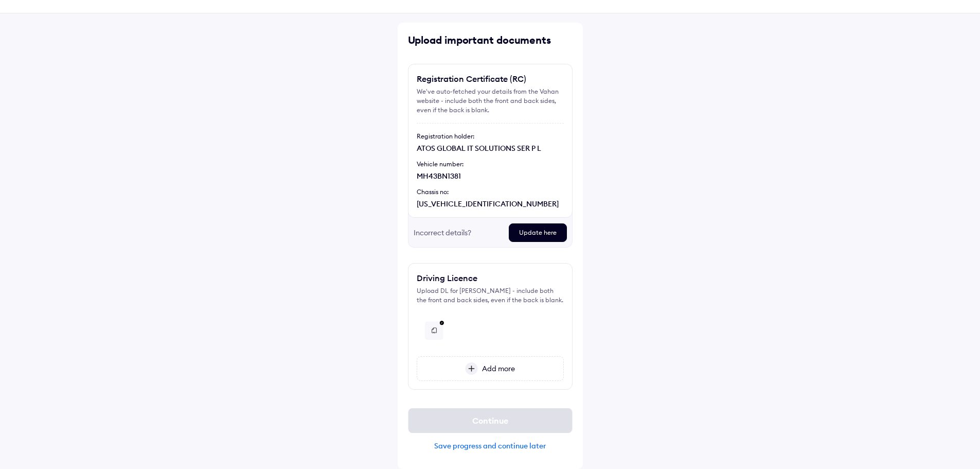
click at [701, 344] on div "Help Upload important documents Registration Certificate (RC) We've auto-fetche…" at bounding box center [490, 221] width 980 height 494
click at [731, 288] on div "Help Upload important documents Registration Certificate (RC) We've auto-fetche…" at bounding box center [490, 221] width 980 height 494
click at [527, 232] on div "Update here" at bounding box center [538, 232] width 58 height 19
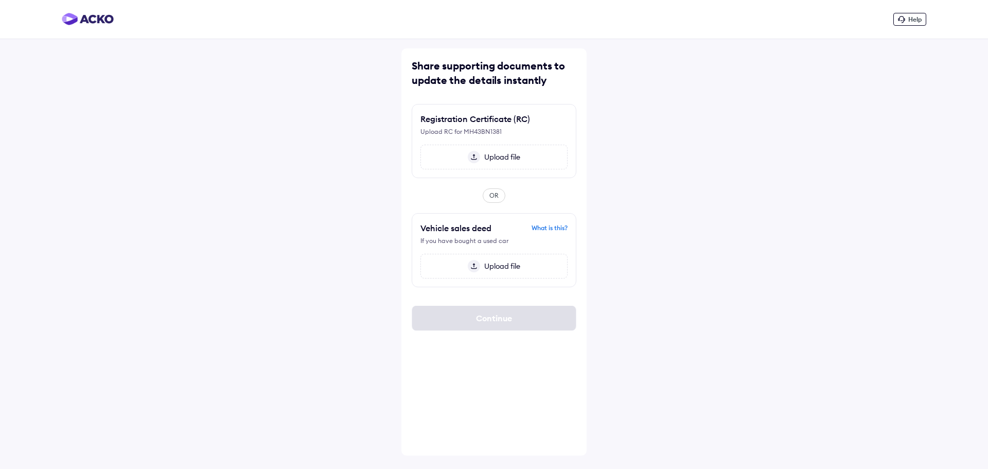
click at [474, 154] on img at bounding box center [474, 157] width 12 height 12
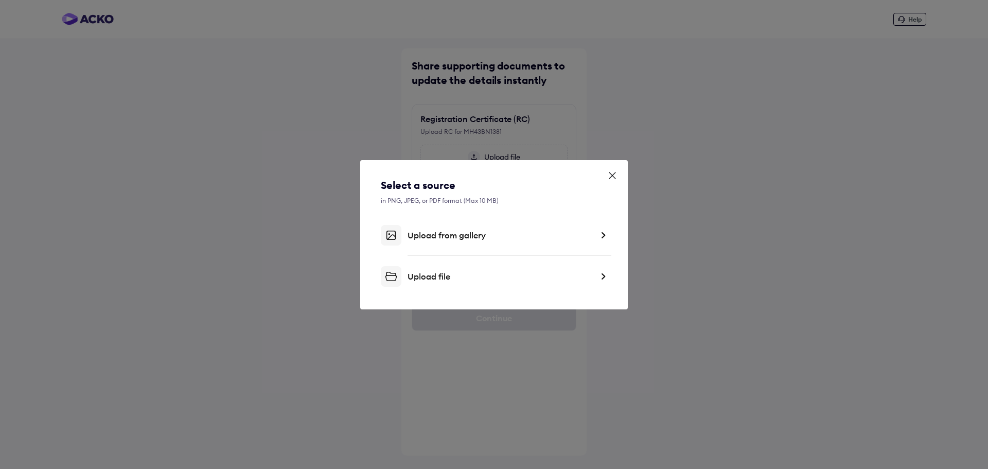
click at [434, 275] on div "Upload file" at bounding box center [499, 276] width 185 height 10
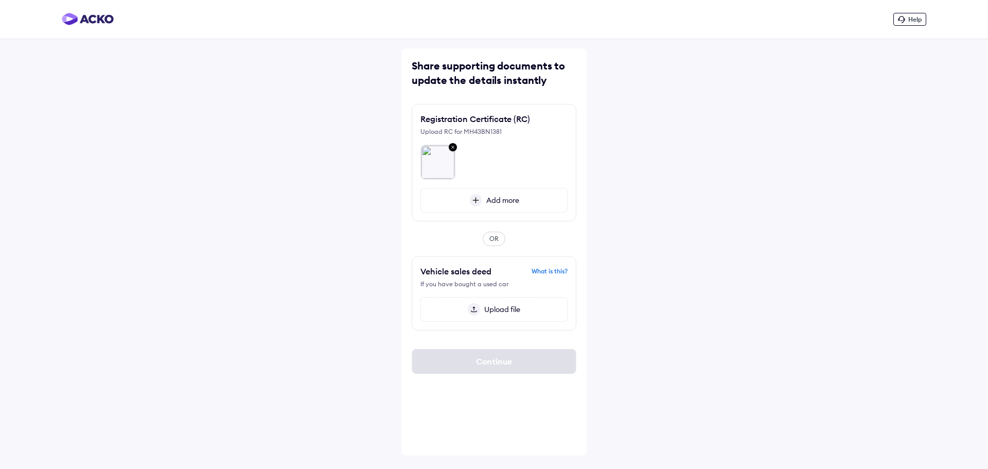
click at [645, 302] on div "Help Share supporting documents to update the details instantly Registration Ce…" at bounding box center [494, 234] width 988 height 469
click at [530, 388] on div "Share supporting documents to update the details instantly Registration Certifi…" at bounding box center [493, 251] width 185 height 407
click at [770, 123] on div "Help Share supporting documents to update the details instantly Registration Ce…" at bounding box center [494, 234] width 988 height 469
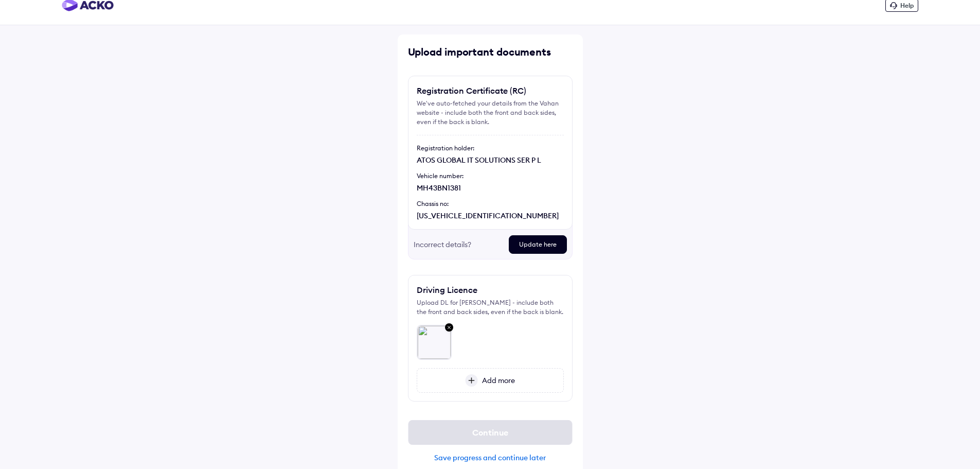
scroll to position [26, 0]
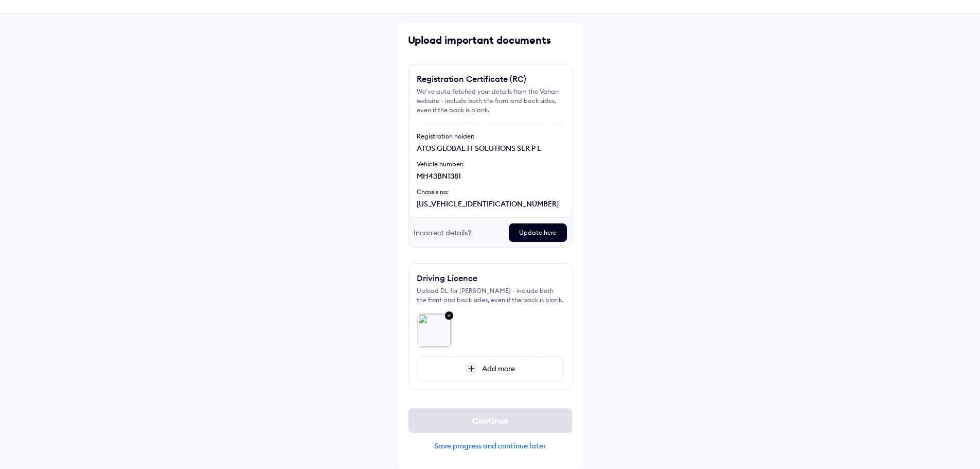
click at [510, 365] on span "Add more" at bounding box center [496, 368] width 37 height 9
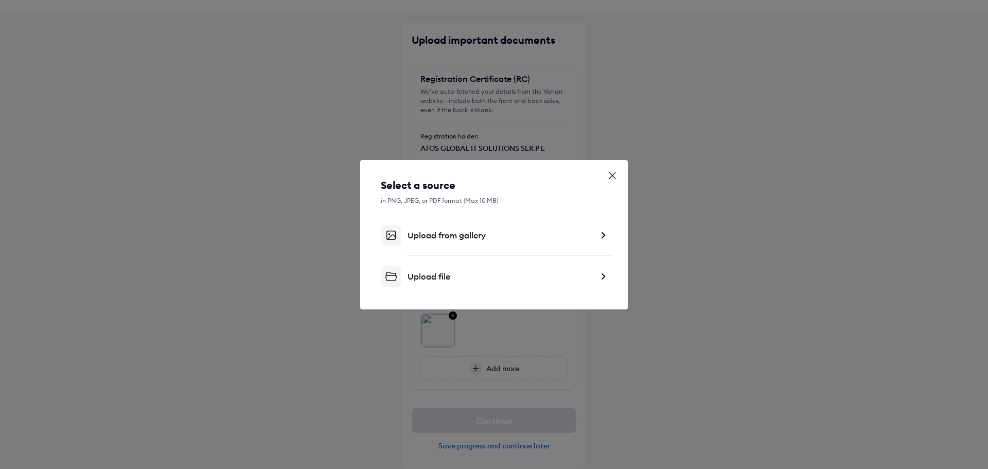
click at [436, 275] on div "Upload file" at bounding box center [499, 276] width 185 height 10
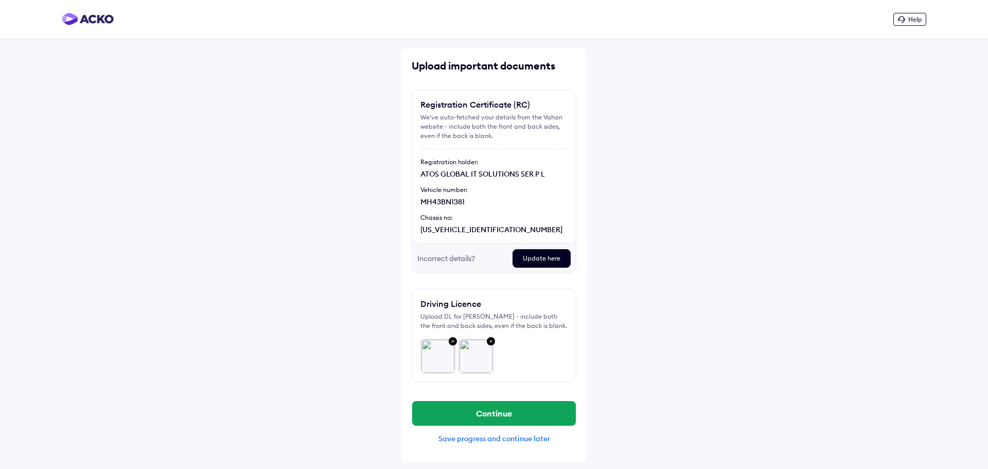
click at [451, 341] on img at bounding box center [453, 341] width 12 height 13
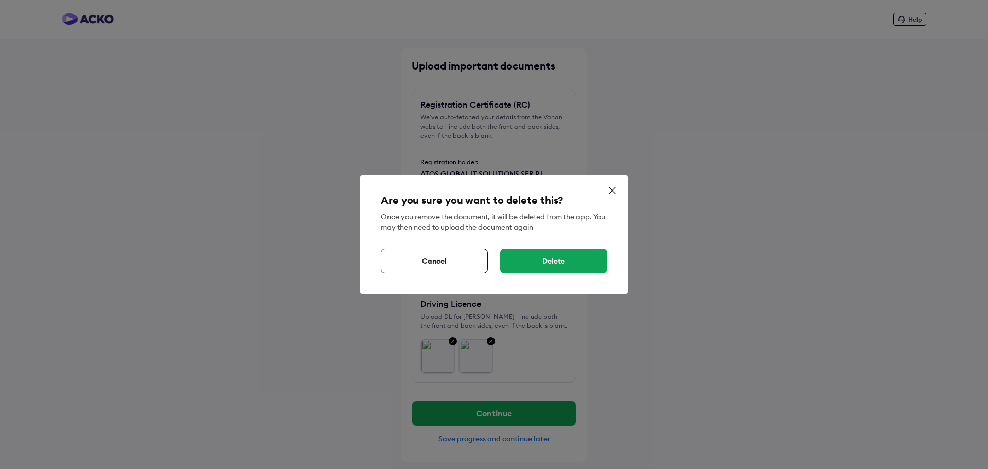
click at [521, 263] on div "Delete" at bounding box center [553, 260] width 107 height 25
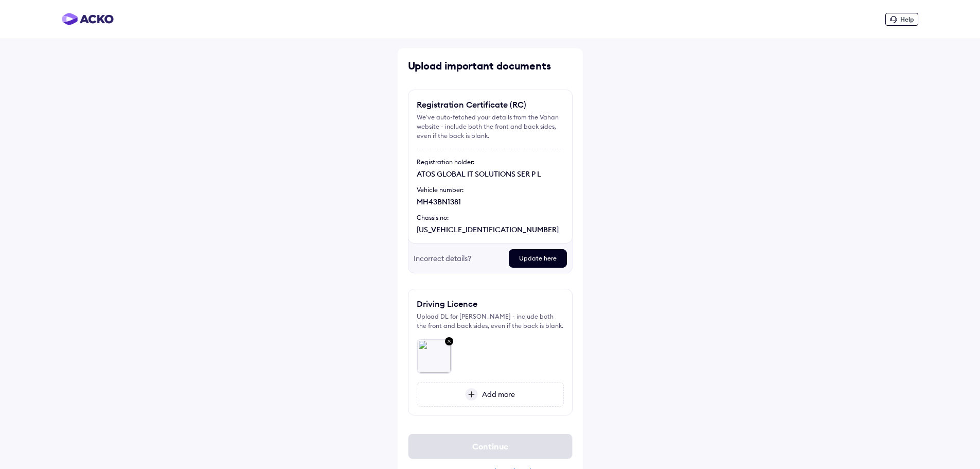
scroll to position [26, 0]
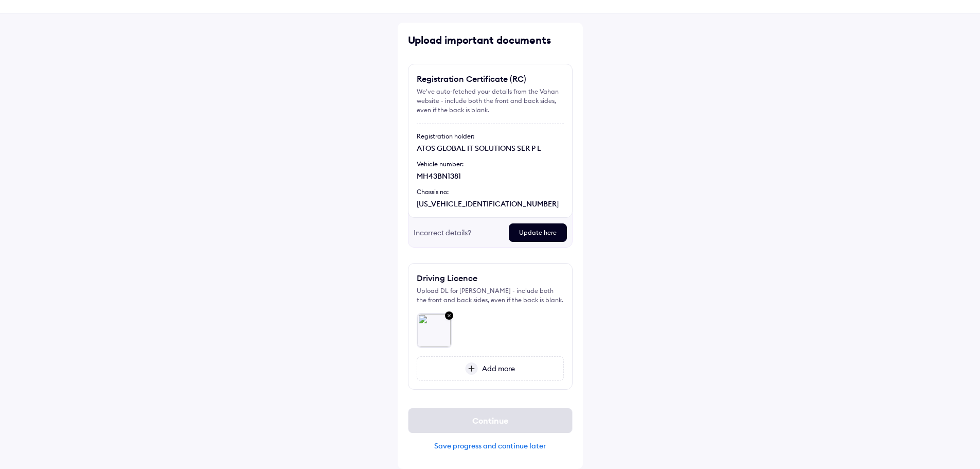
click at [515, 368] on div "Add more" at bounding box center [490, 368] width 147 height 25
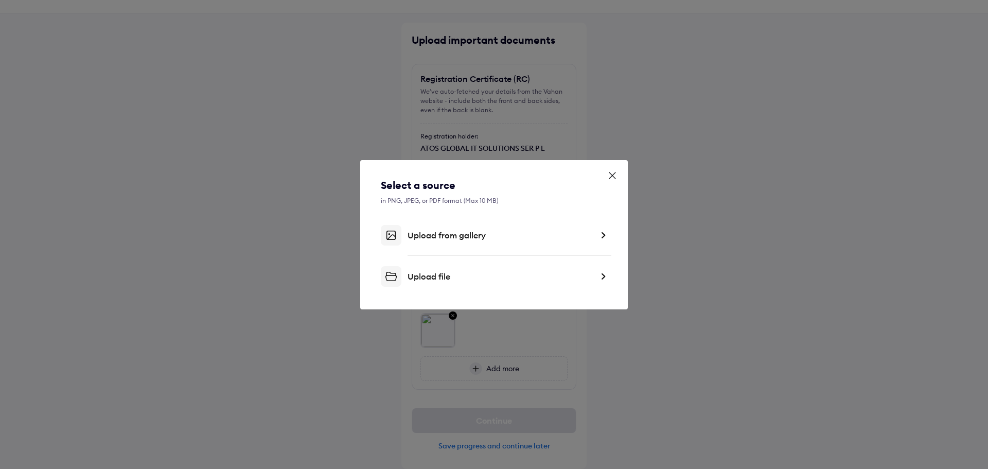
click at [480, 276] on div "Upload file" at bounding box center [499, 276] width 185 height 10
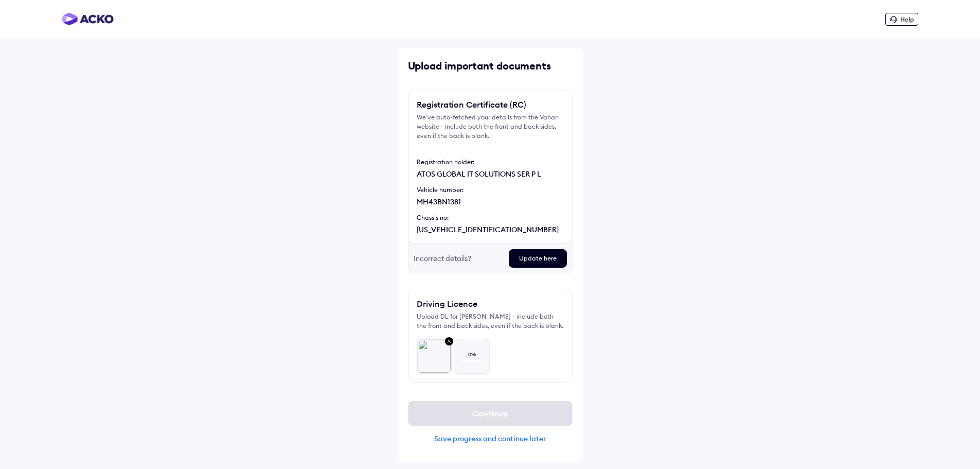
scroll to position [0, 0]
click at [484, 414] on button "Continue" at bounding box center [494, 413] width 164 height 25
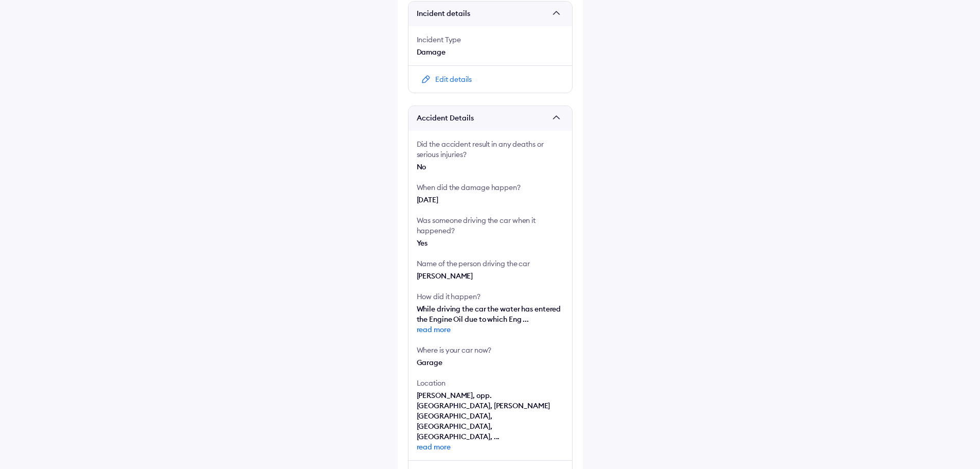
scroll to position [154, 0]
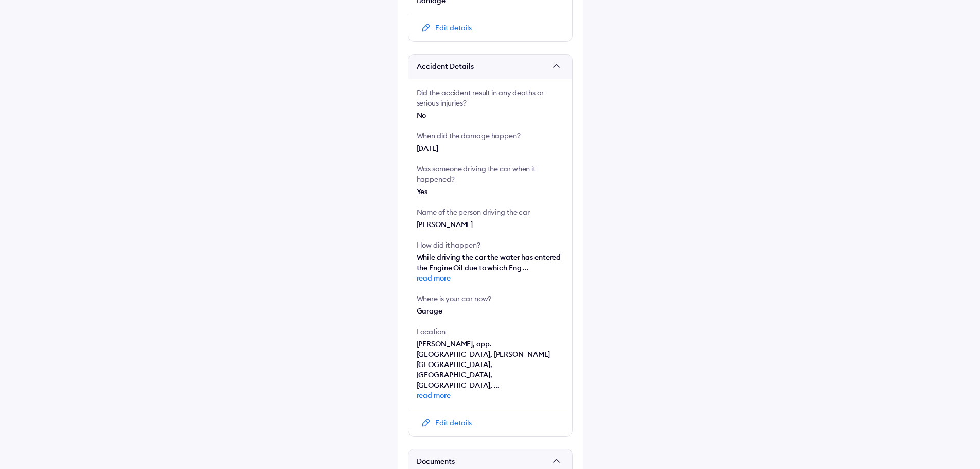
click at [434, 275] on span "read more" at bounding box center [490, 278] width 147 height 10
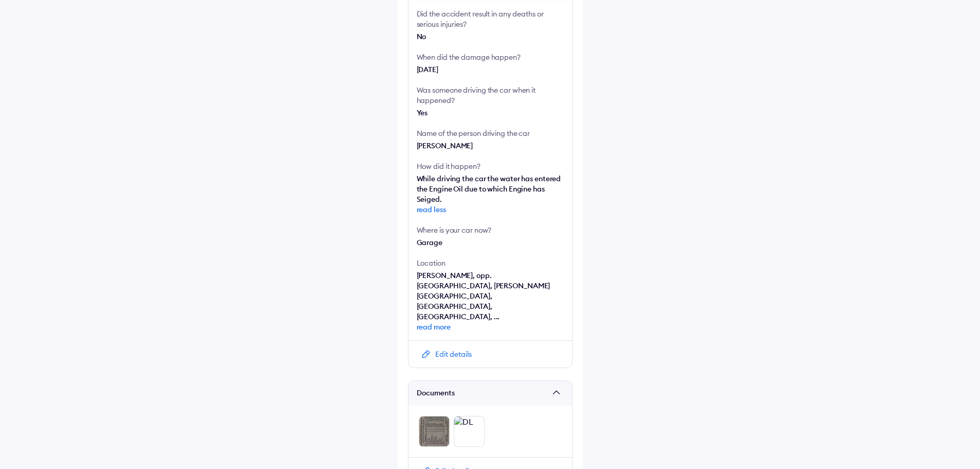
scroll to position [257, 0]
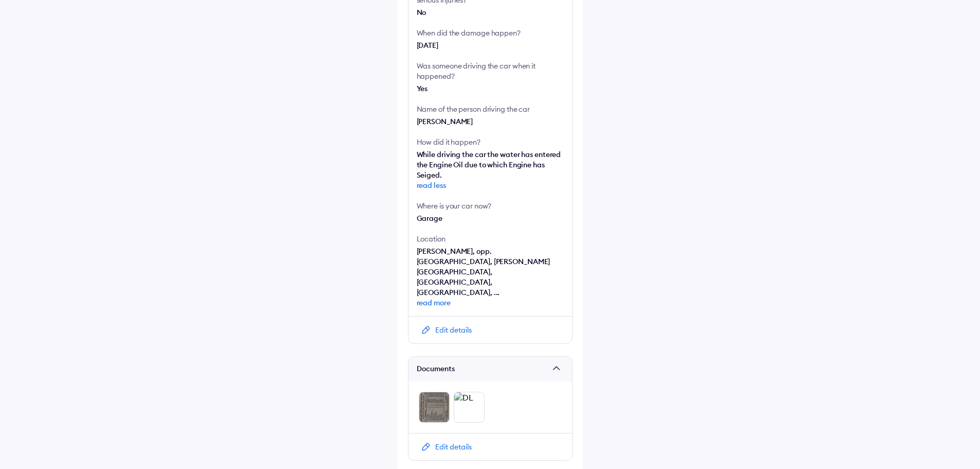
click at [438, 297] on span "read more" at bounding box center [490, 302] width 147 height 10
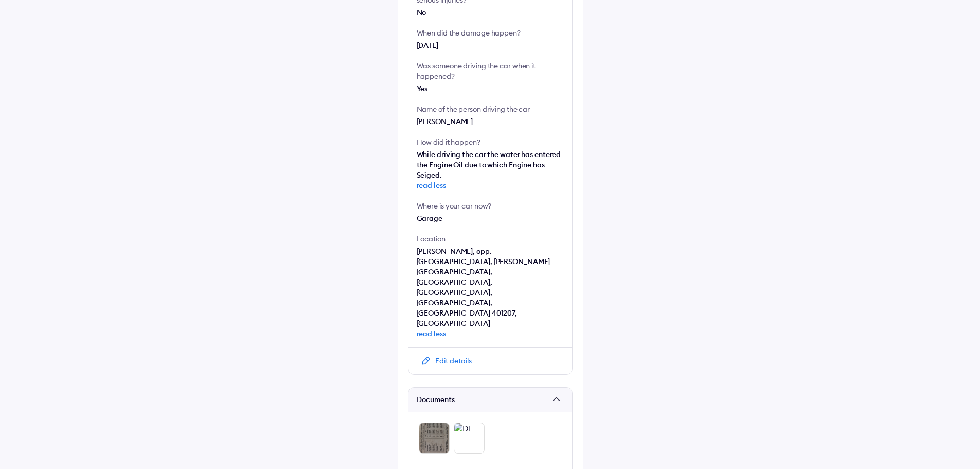
click at [452, 347] on div "Edit details" at bounding box center [490, 360] width 164 height 27
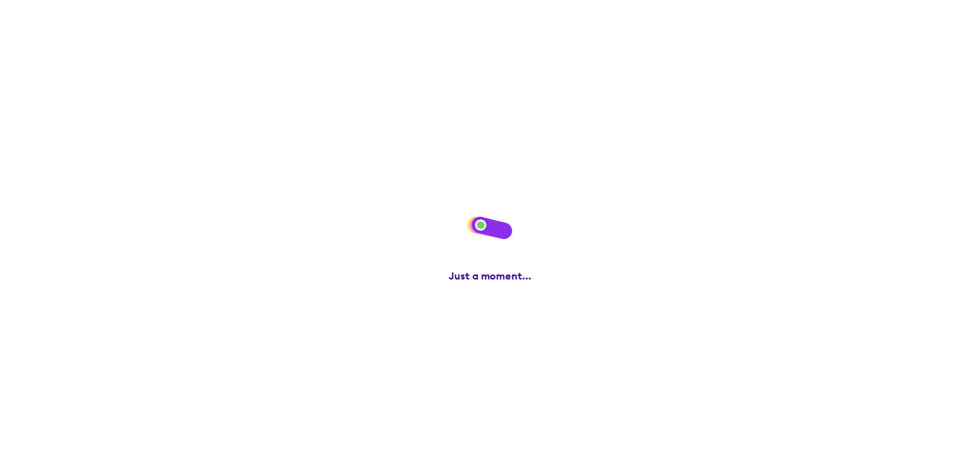
scroll to position [0, 0]
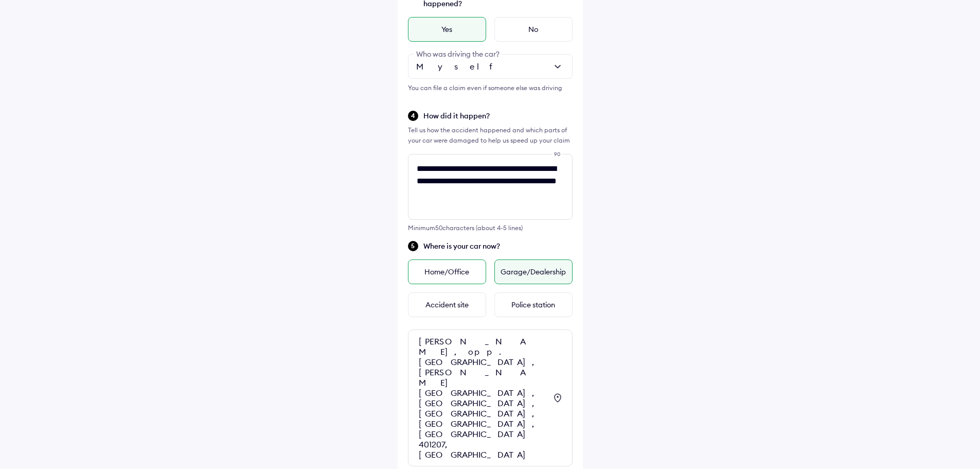
scroll to position [275, 0]
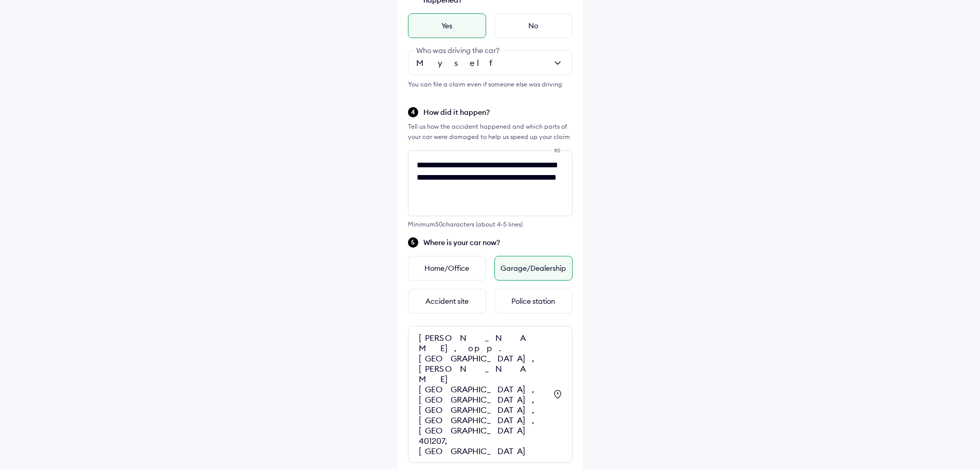
click at [416, 334] on div "[PERSON_NAME], opp. [GEOGRAPHIC_DATA], [PERSON_NAME][GEOGRAPHIC_DATA], [GEOGRAP…" at bounding box center [490, 394] width 165 height 137
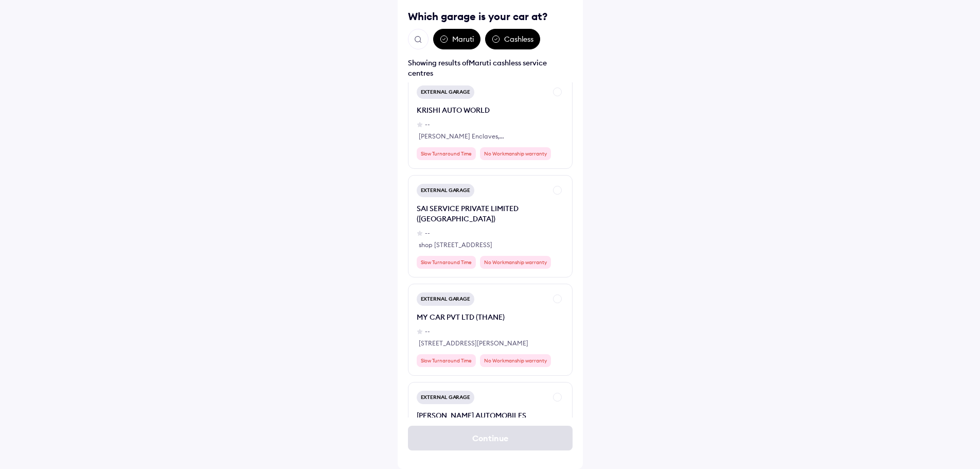
scroll to position [6857, 0]
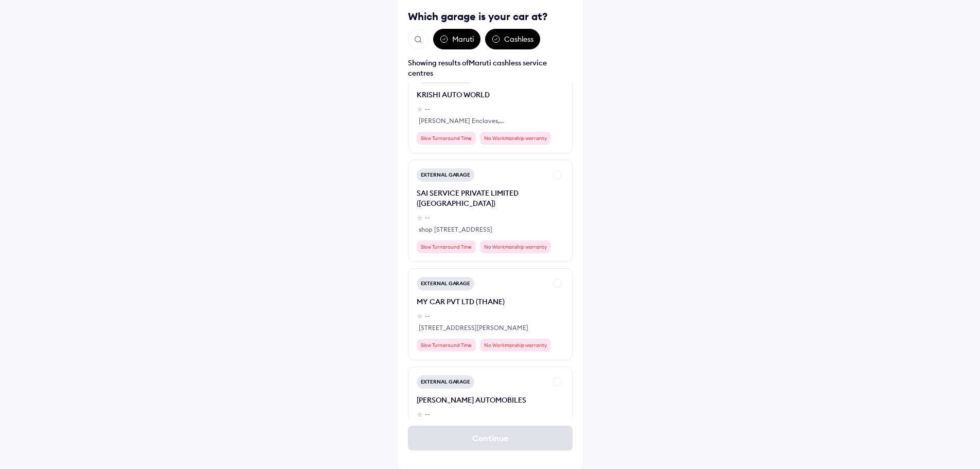
click at [422, 41] on img "Open search" at bounding box center [418, 39] width 9 height 9
click at [487, 41] on input "text" at bounding box center [475, 39] width 134 height 21
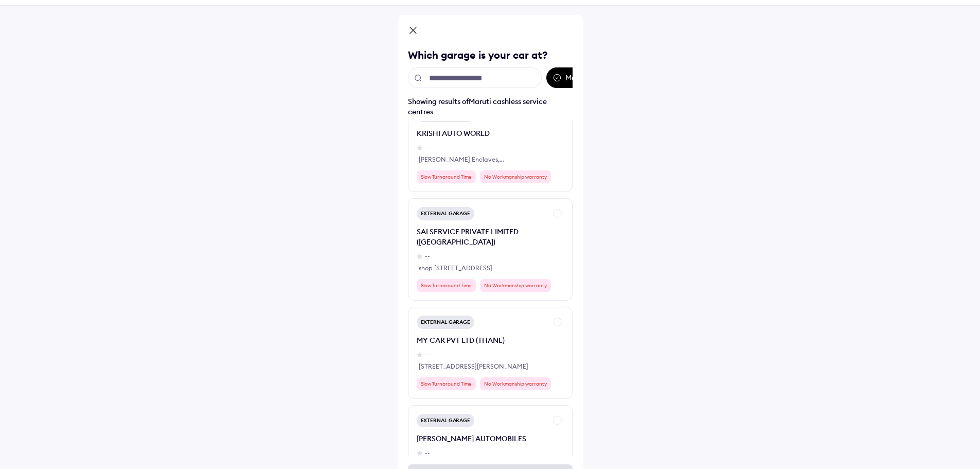
scroll to position [0, 0]
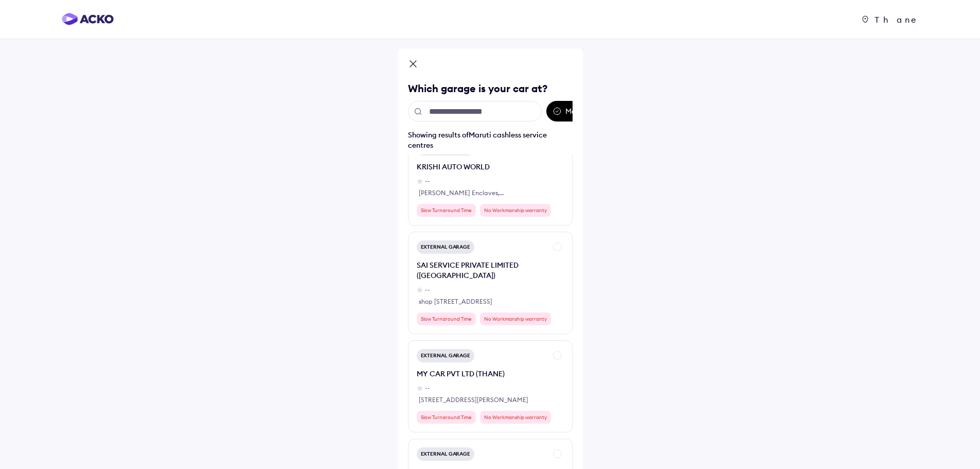
click at [411, 62] on icon at bounding box center [413, 64] width 6 height 6
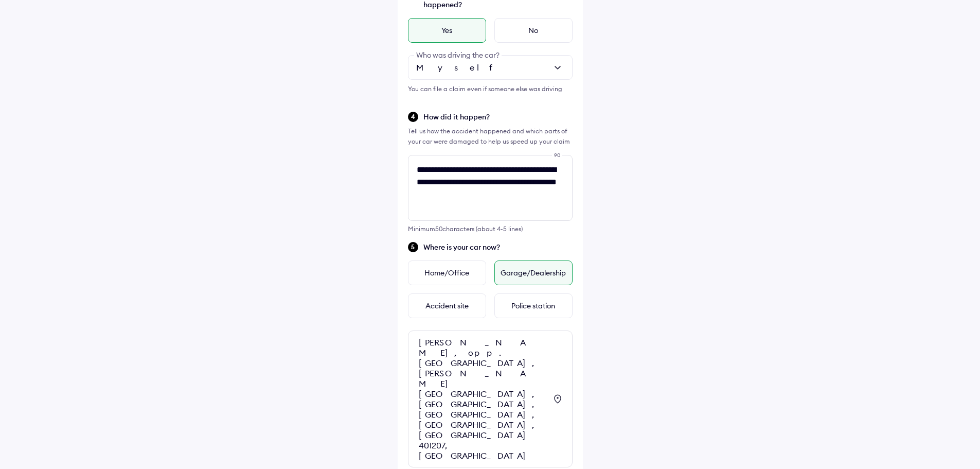
scroll to position [275, 0]
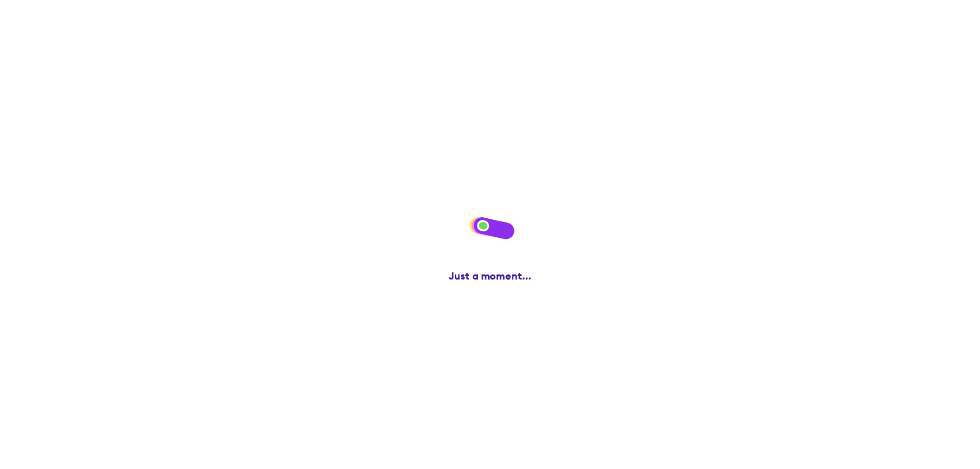
scroll to position [0, 0]
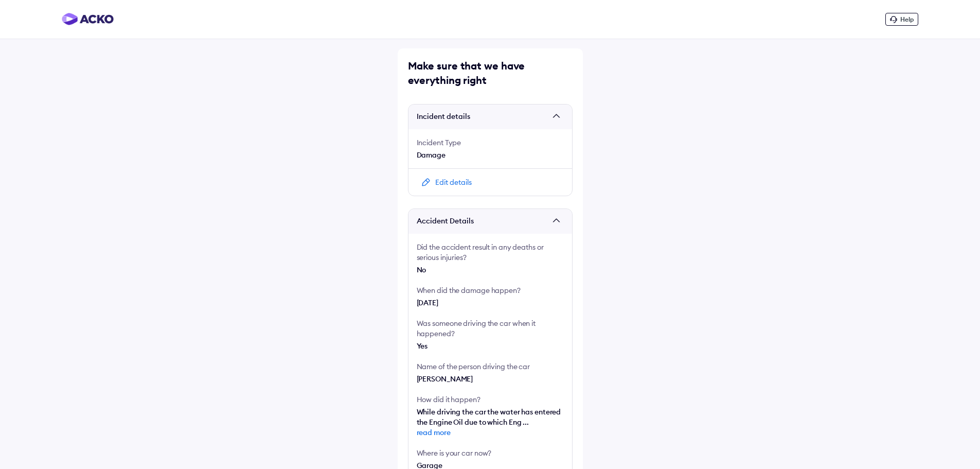
scroll to position [257, 0]
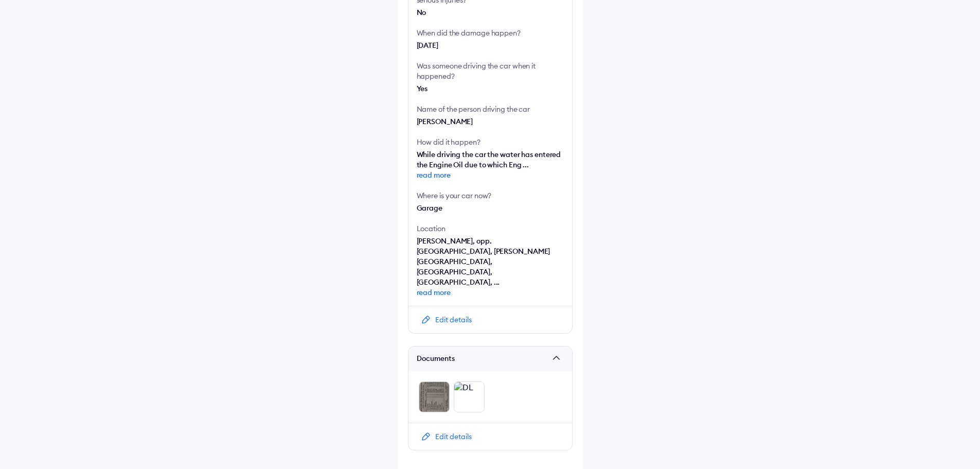
click at [442, 287] on span "read more" at bounding box center [490, 292] width 147 height 10
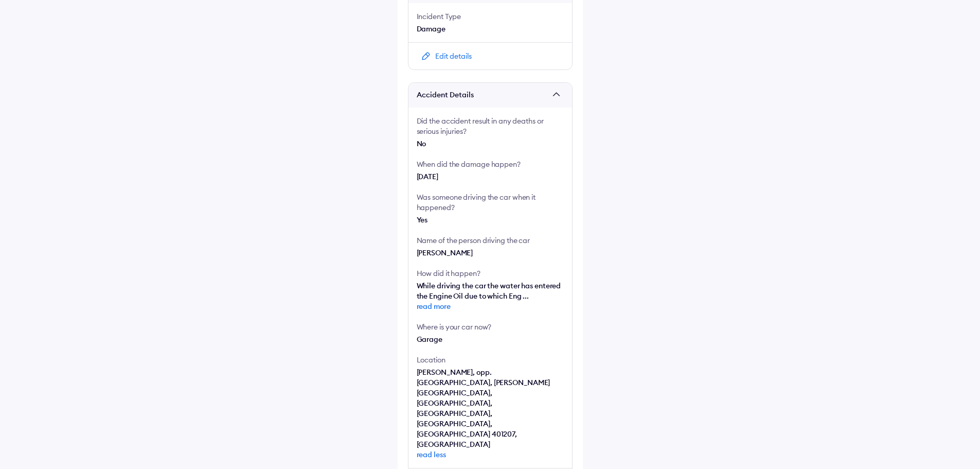
scroll to position [282, 0]
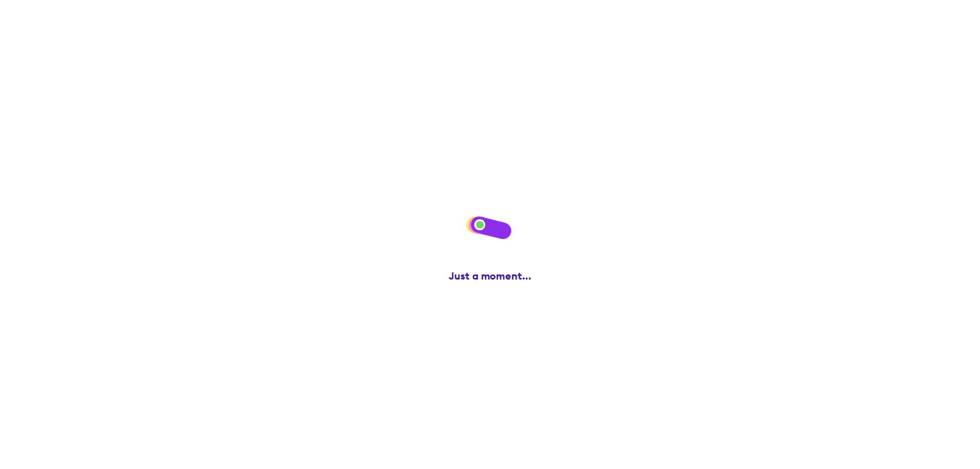
scroll to position [0, 0]
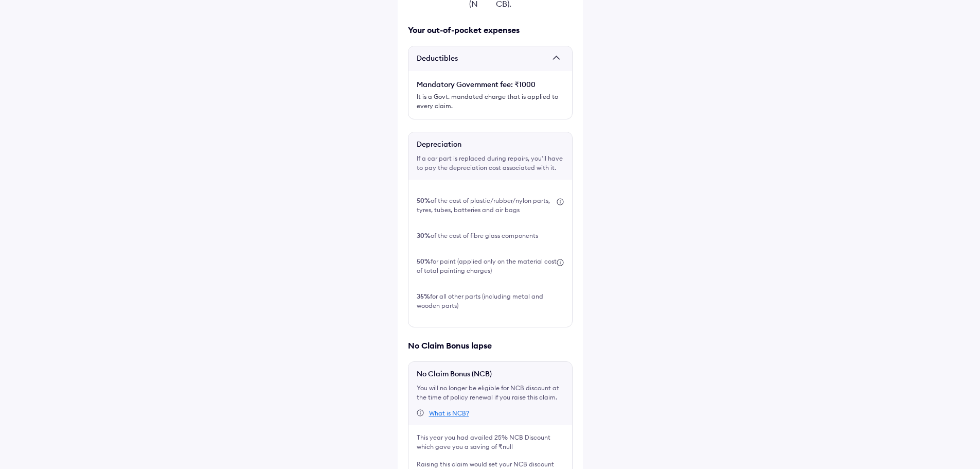
scroll to position [256, 0]
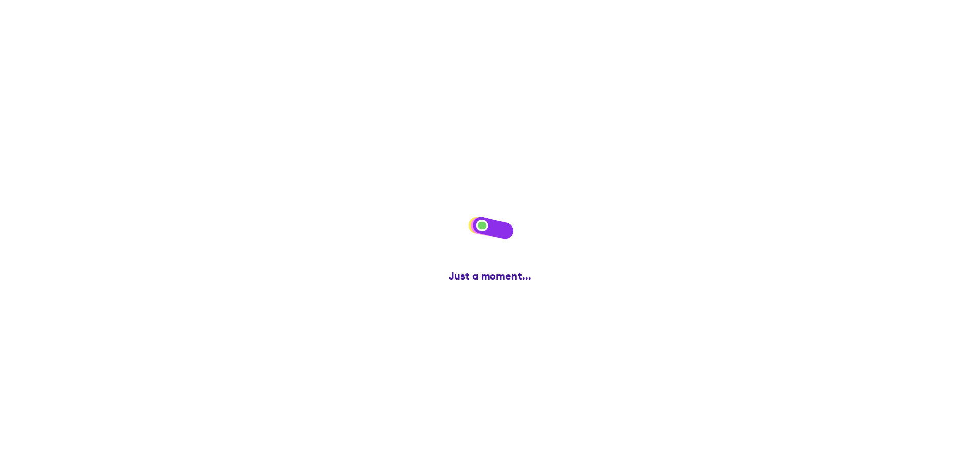
scroll to position [0, 0]
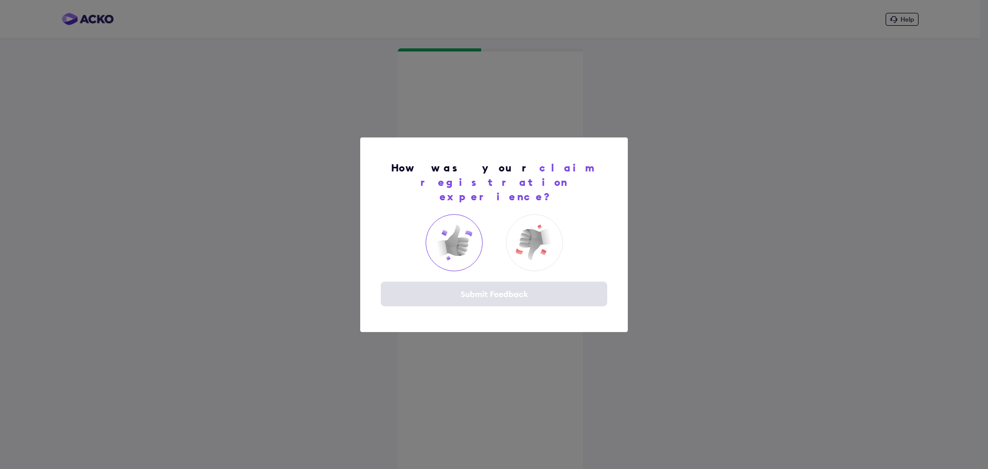
click at [461, 225] on img at bounding box center [453, 242] width 41 height 41
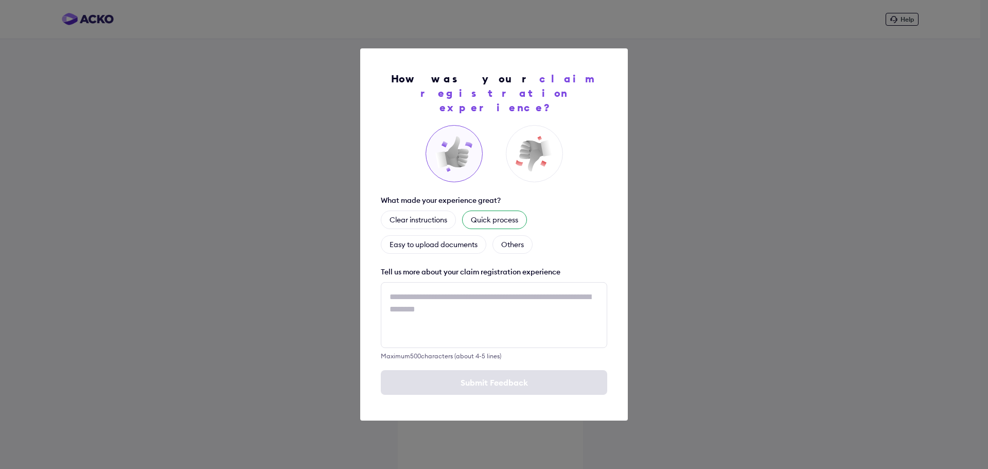
click at [503, 210] on div "Quick process" at bounding box center [494, 219] width 65 height 19
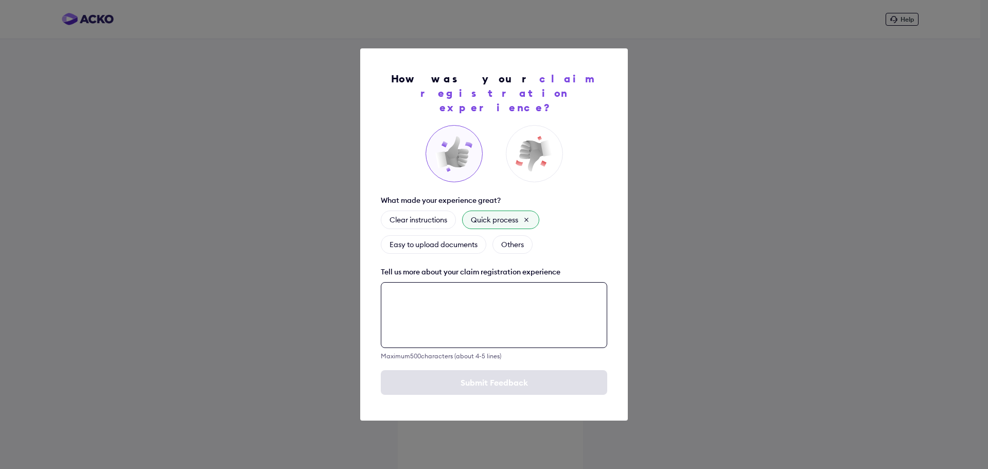
click at [446, 300] on textarea at bounding box center [494, 315] width 226 height 66
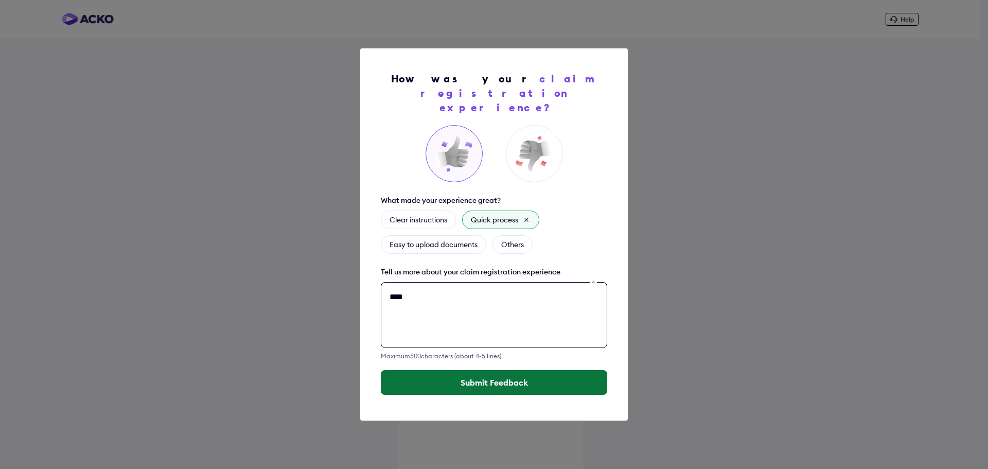
type textarea "****"
click at [474, 373] on button "Submit Feedback" at bounding box center [494, 382] width 226 height 25
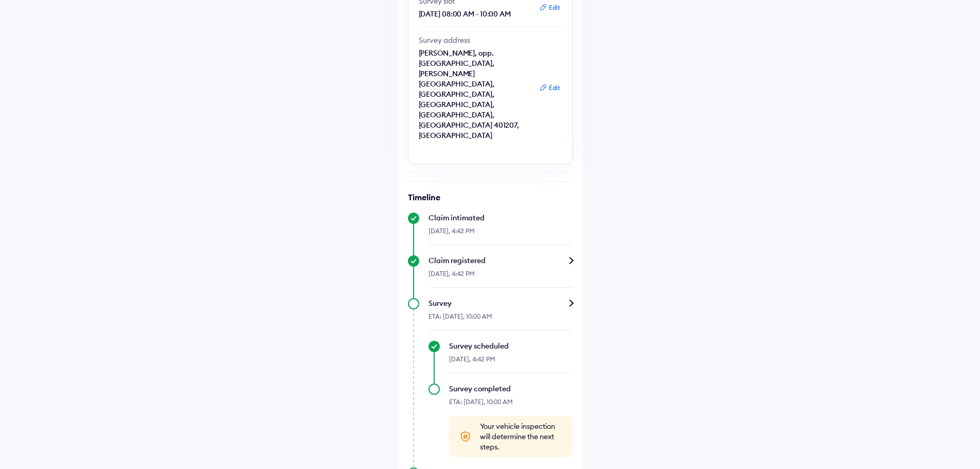
scroll to position [28, 0]
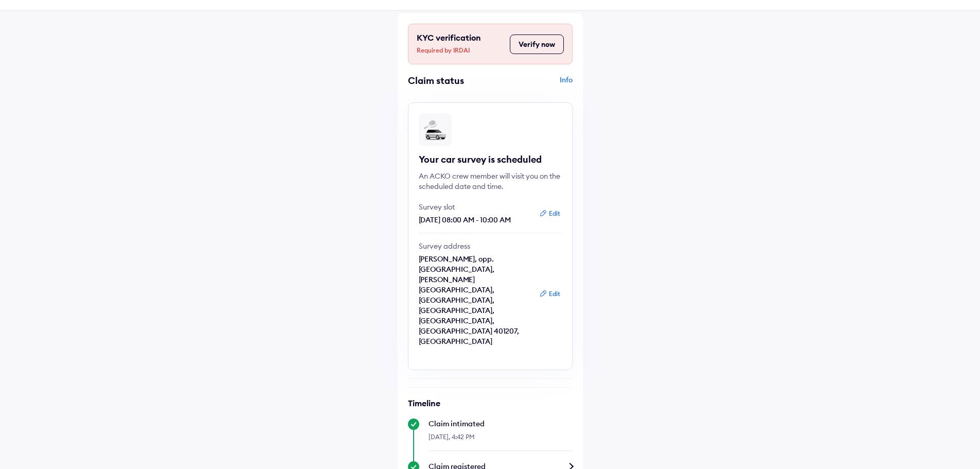
click at [538, 46] on button "Verify now" at bounding box center [537, 44] width 54 height 20
click at [669, 154] on div "Help KYC verification Required by IRDAI Verify now Claim status Info Your car s…" at bounding box center [490, 349] width 980 height 754
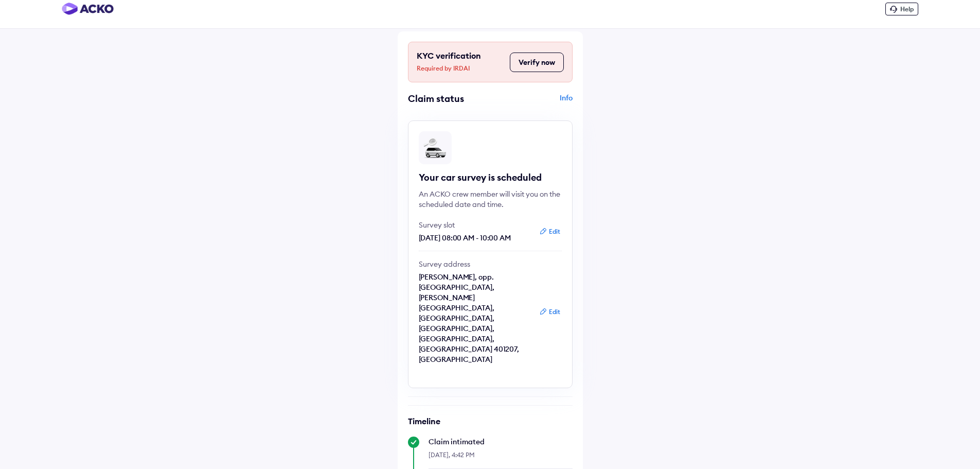
scroll to position [0, 0]
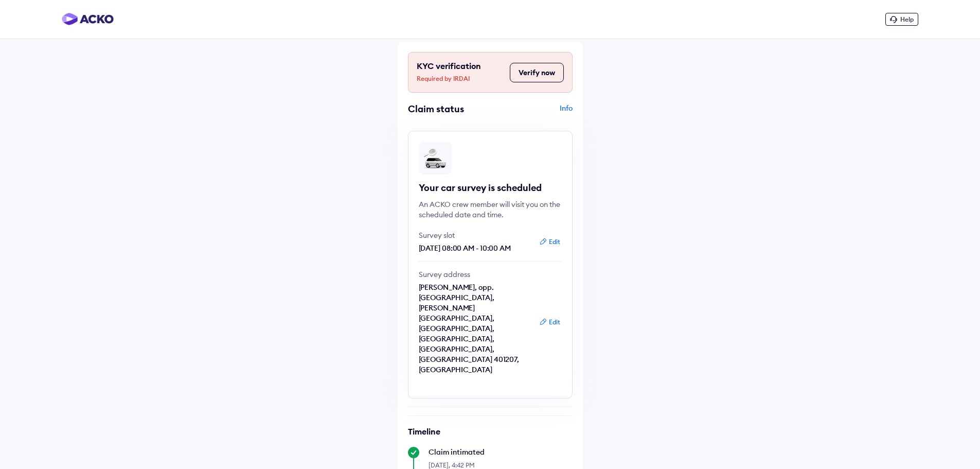
click at [683, 223] on div "Help KYC verification Required by IRDAI Verify now Claim status Info Your car s…" at bounding box center [490, 377] width 980 height 754
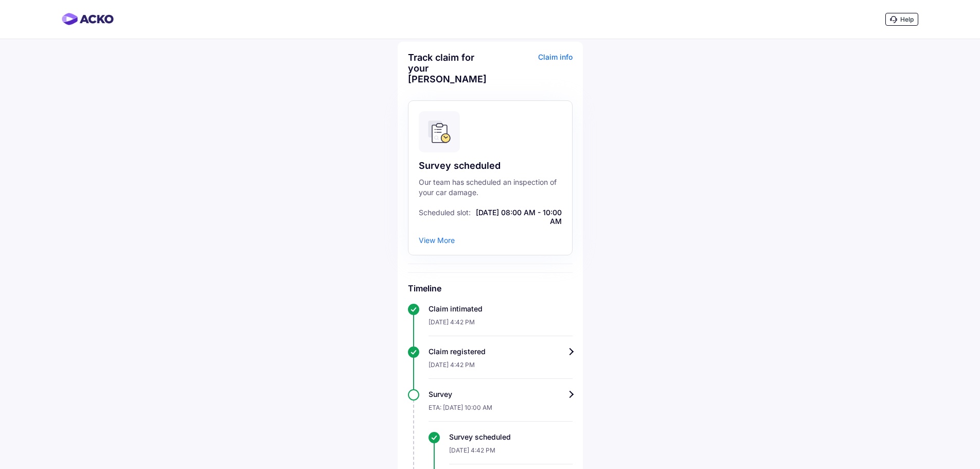
scroll to position [142, 0]
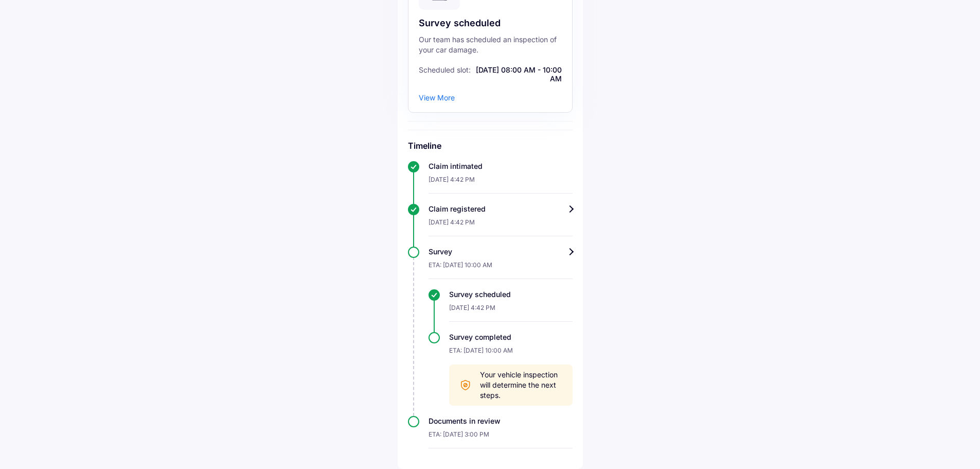
click at [442, 93] on div "Survey scheduled Our team has scheduled an inspection of your car damage. Sched…" at bounding box center [490, 35] width 165 height 155
click at [442, 98] on div "View More" at bounding box center [437, 97] width 36 height 9
click at [441, 93] on div "View More" at bounding box center [437, 97] width 36 height 9
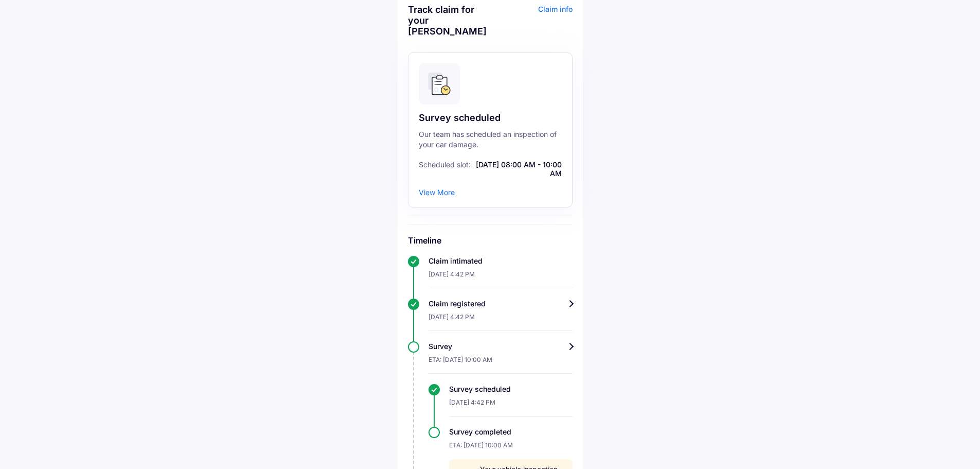
scroll to position [0, 0]
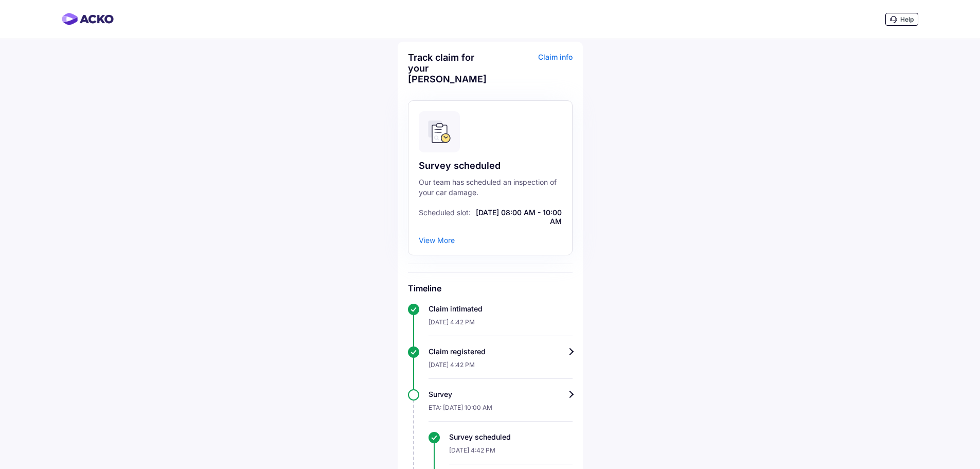
click at [562, 56] on div "Claim info" at bounding box center [533, 72] width 80 height 40
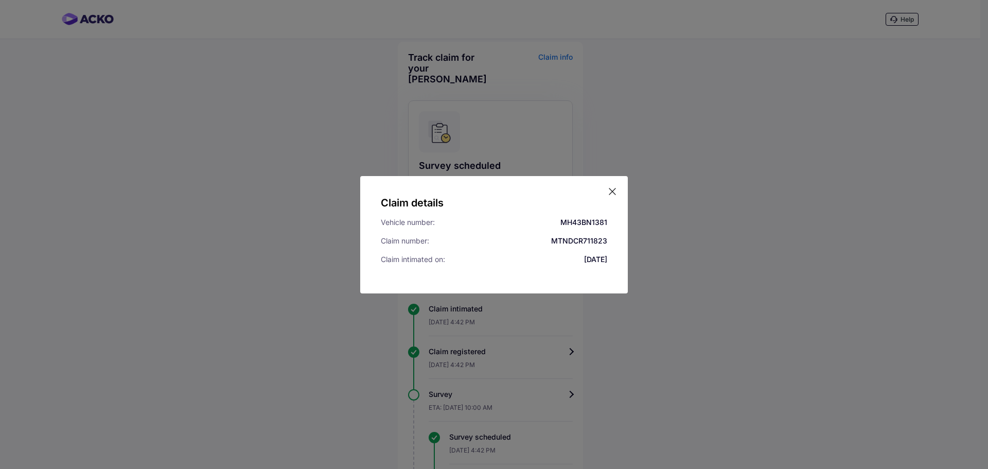
click at [613, 189] on icon at bounding box center [612, 191] width 10 height 10
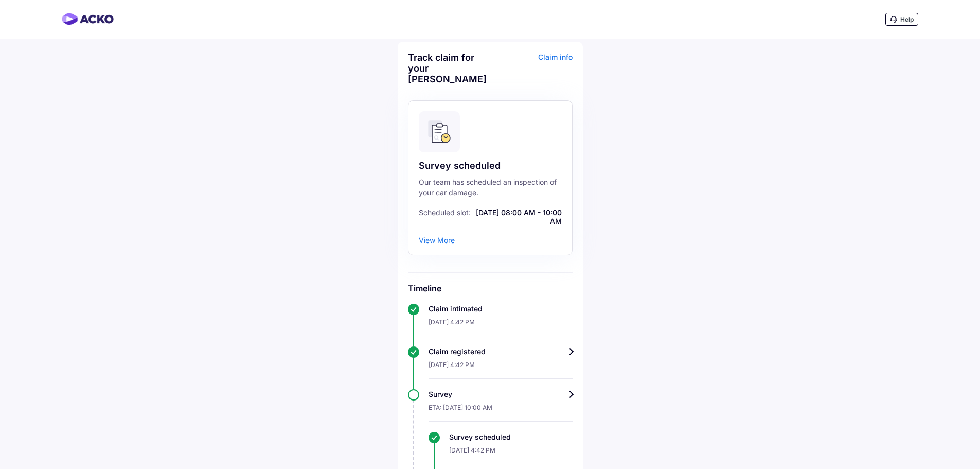
click at [698, 172] on div "Help Track claim for your Maruti Baleno Claim info Survey scheduled Our team ha…" at bounding box center [490, 305] width 980 height 611
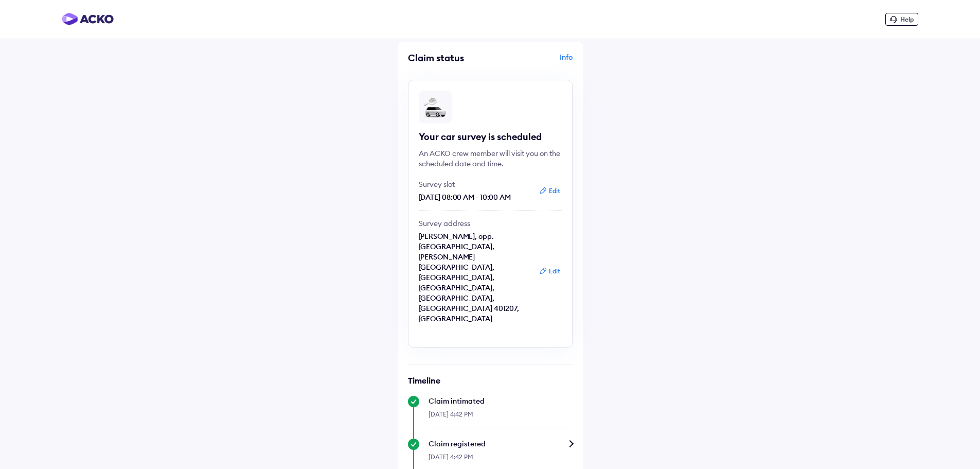
click at [776, 93] on div "Help Claim status Info Your car survey is scheduled An ACKO crew member will vi…" at bounding box center [490, 351] width 980 height 703
